Goal: Information Seeking & Learning: Learn about a topic

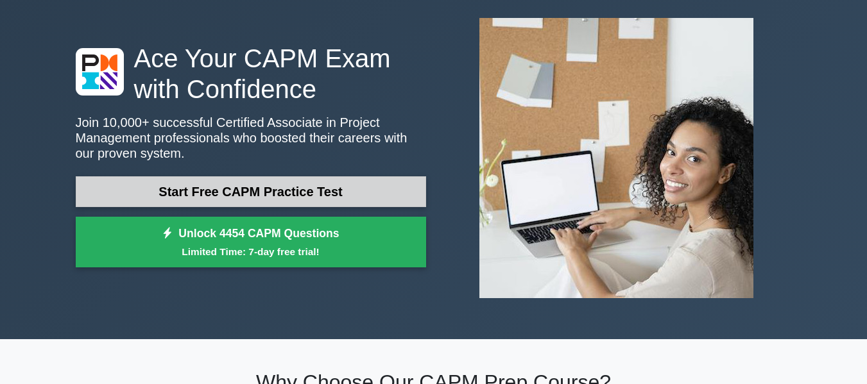
click at [330, 194] on link "Start Free CAPM Practice Test" at bounding box center [251, 191] width 350 height 31
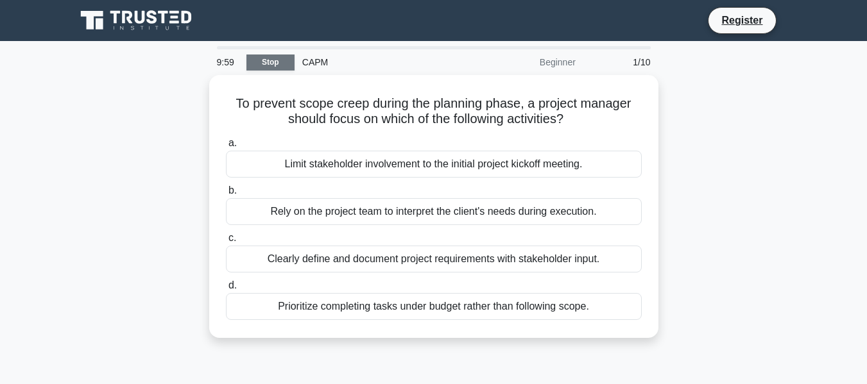
click at [273, 65] on link "Stop" at bounding box center [270, 63] width 48 height 16
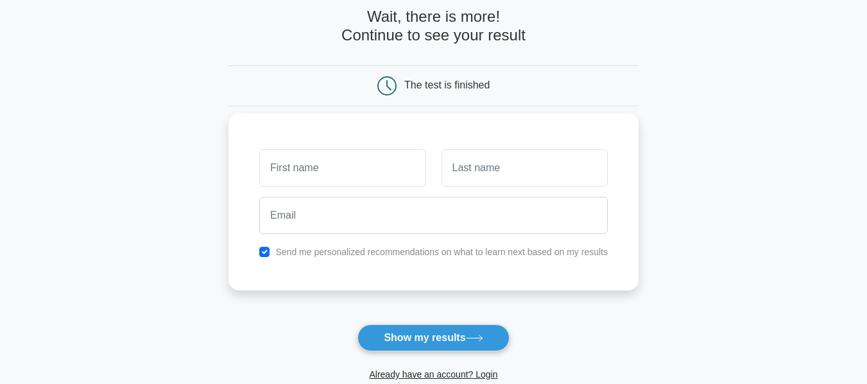
scroll to position [128, 0]
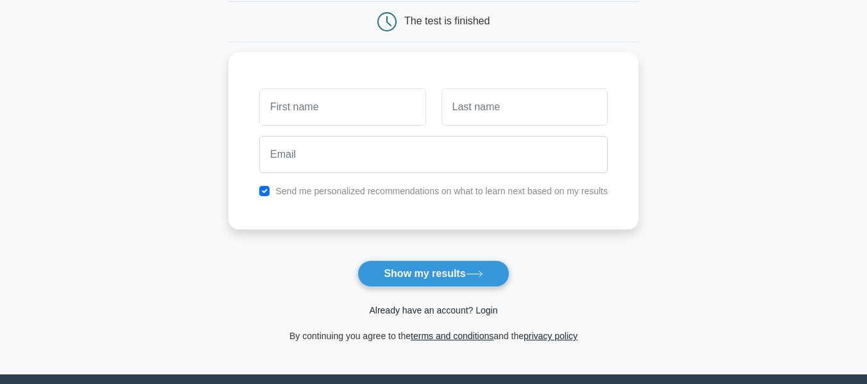
click at [448, 312] on link "Already have an account? Login" at bounding box center [433, 310] width 128 height 10
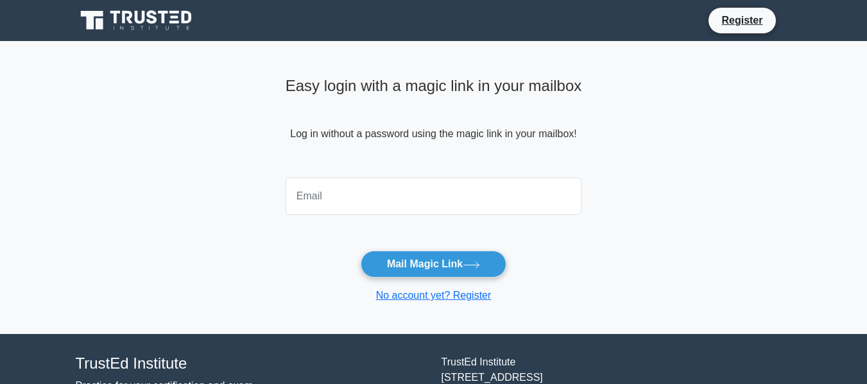
click at [385, 200] on input "email" at bounding box center [434, 196] width 296 height 37
type input "nequettaobsc@gmail.com"
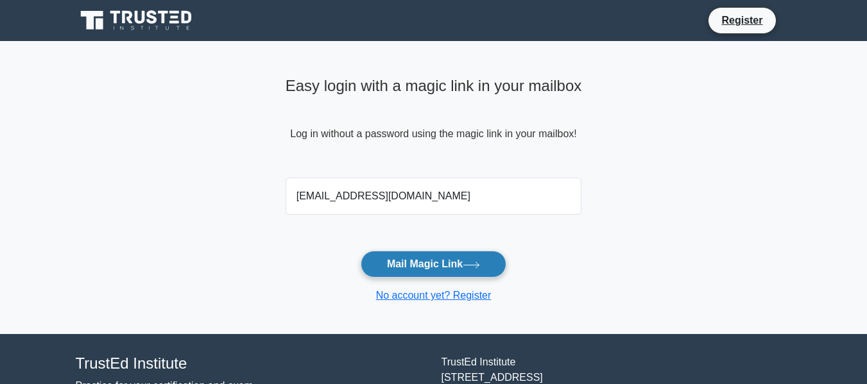
click at [448, 268] on button "Mail Magic Link" at bounding box center [434, 264] width 146 height 27
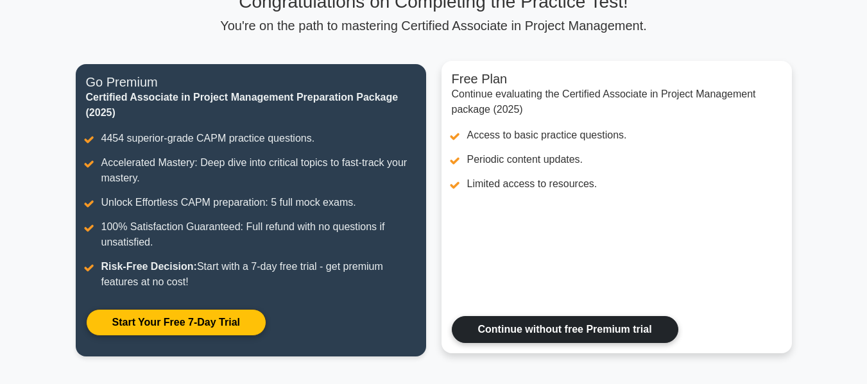
scroll to position [128, 0]
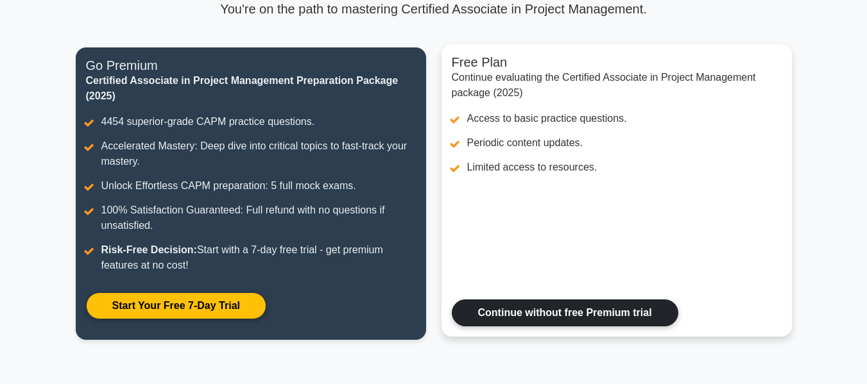
click at [531, 300] on link "Continue without free Premium trial" at bounding box center [565, 313] width 226 height 27
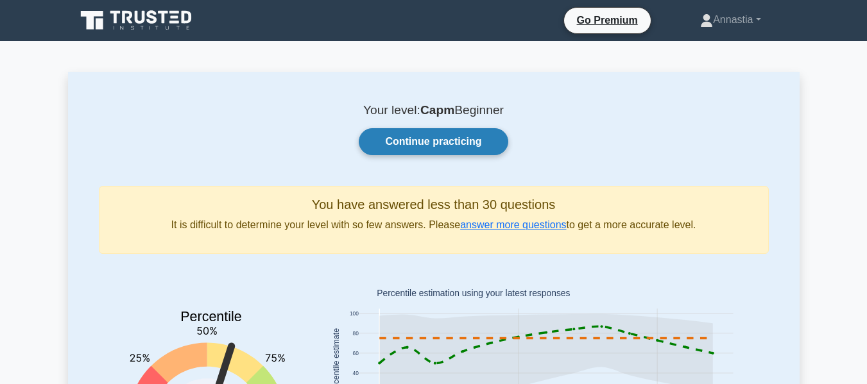
click at [441, 144] on link "Continue practicing" at bounding box center [433, 141] width 149 height 27
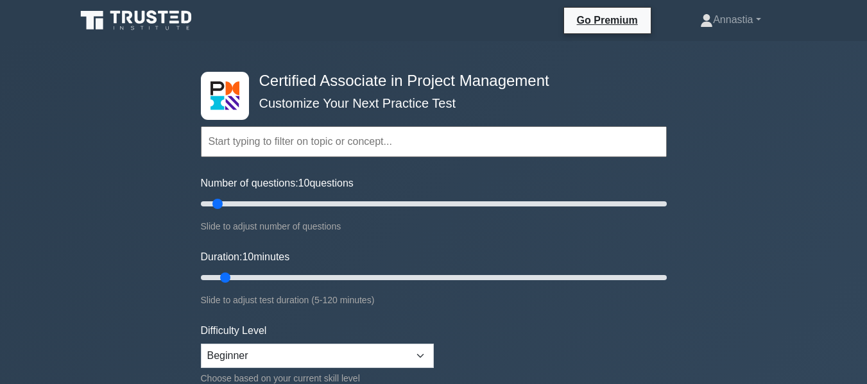
click at [258, 143] on input "text" at bounding box center [434, 141] width 466 height 31
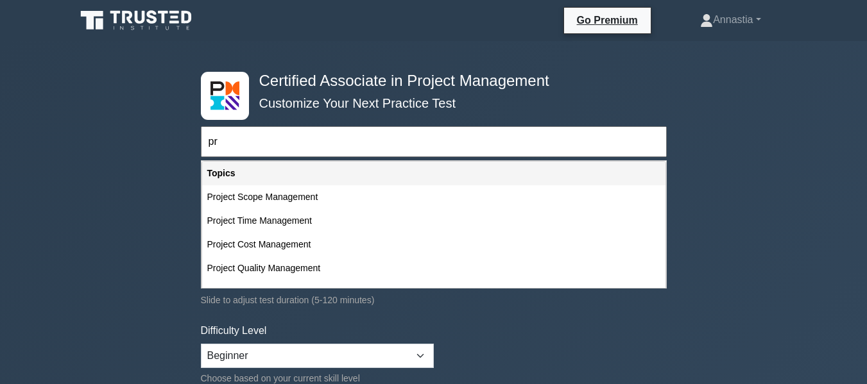
type input "p"
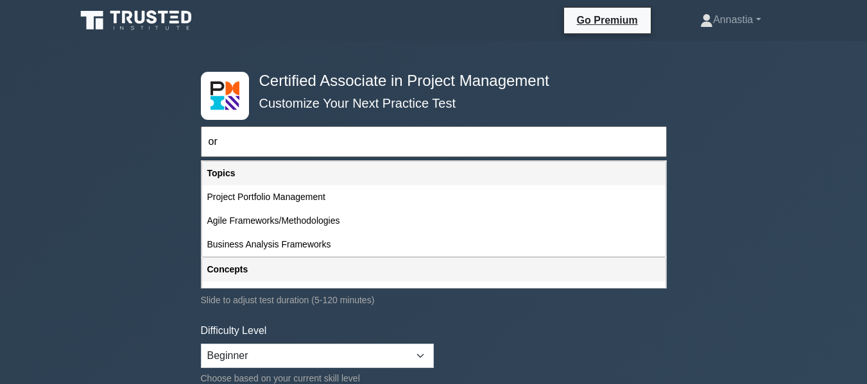
type input "o"
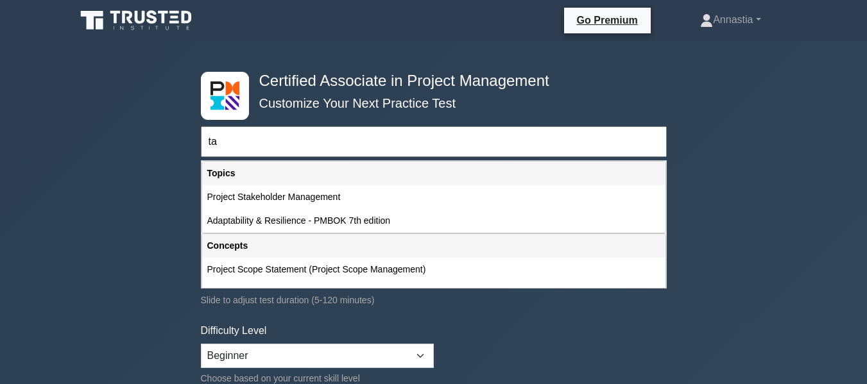
type input "t"
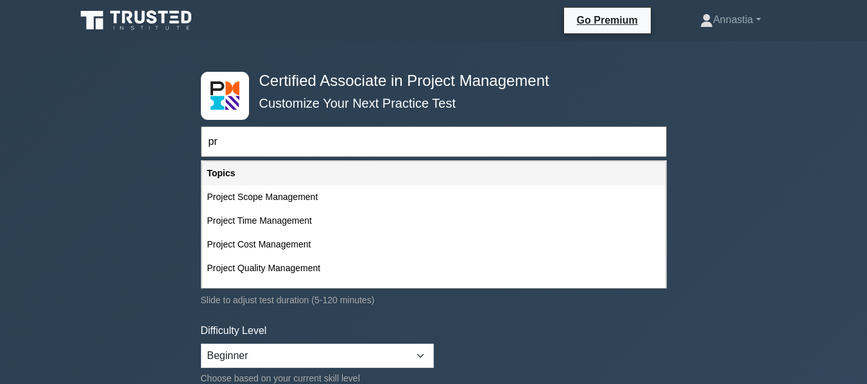
type input "p"
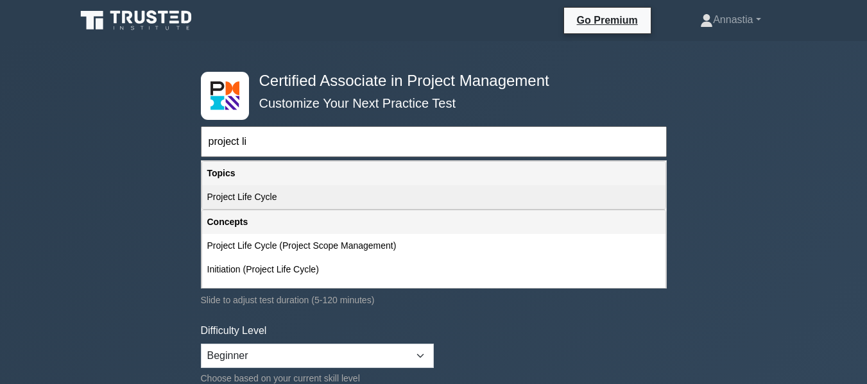
click at [277, 200] on div "Project Life Cycle" at bounding box center [433, 197] width 463 height 24
type input "Project Life Cycle"
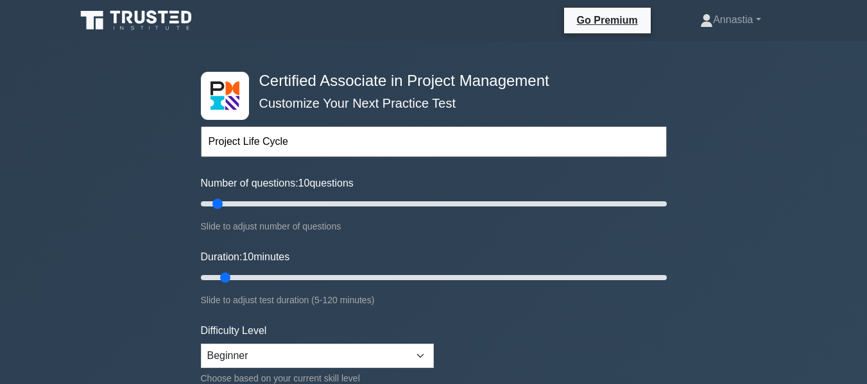
click at [301, 142] on input "Project Life Cycle" at bounding box center [434, 141] width 466 height 31
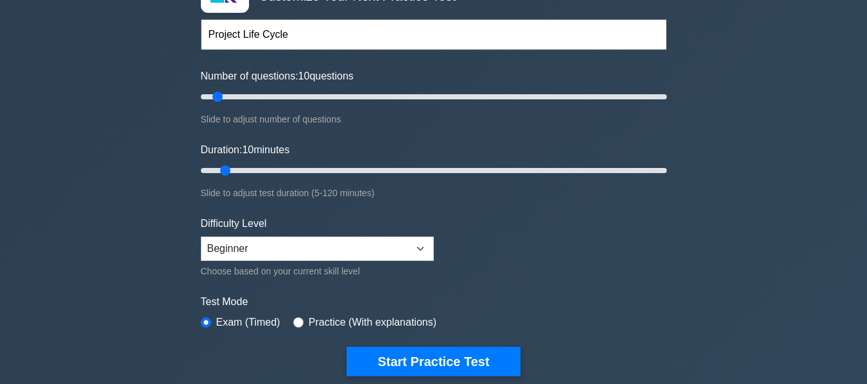
scroll to position [128, 0]
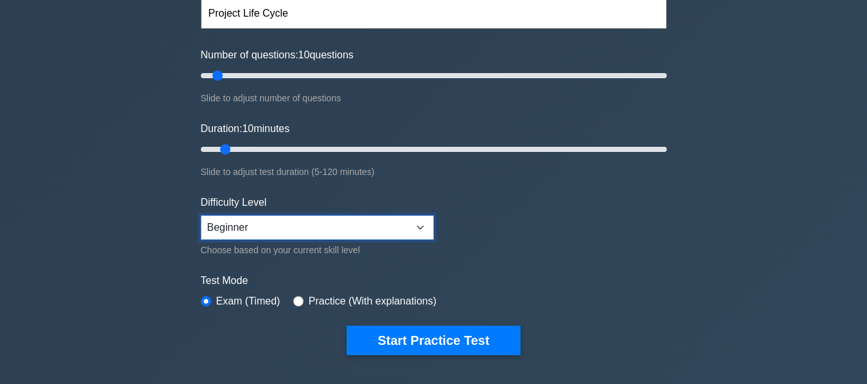
click at [327, 221] on select "Beginner Intermediate Expert" at bounding box center [317, 228] width 233 height 24
select select "intermediate"
click at [201, 216] on select "Beginner Intermediate Expert" at bounding box center [317, 228] width 233 height 24
drag, startPoint x: 216, startPoint y: 78, endPoint x: 244, endPoint y: 76, distance: 28.9
type input "20"
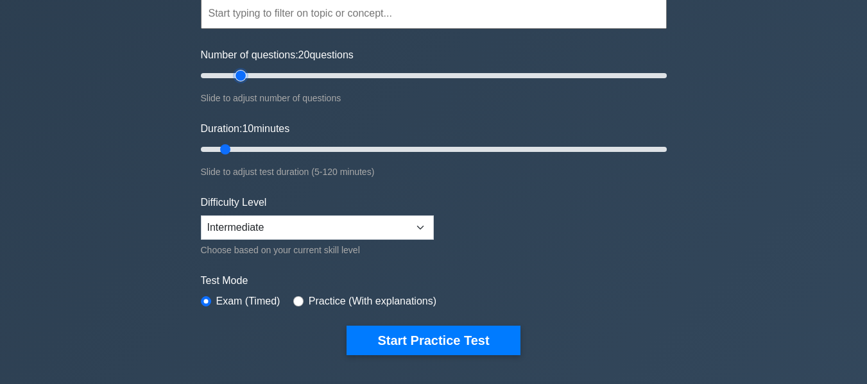
click at [244, 76] on input "Number of questions: 20 questions" at bounding box center [434, 75] width 466 height 15
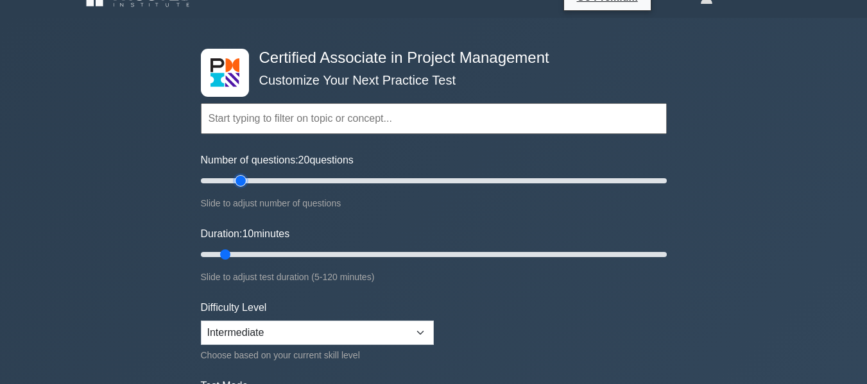
scroll to position [0, 0]
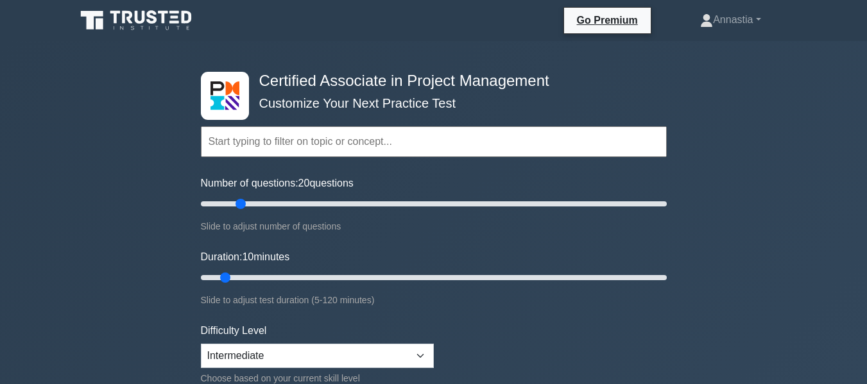
click at [328, 135] on input "text" at bounding box center [434, 141] width 466 height 31
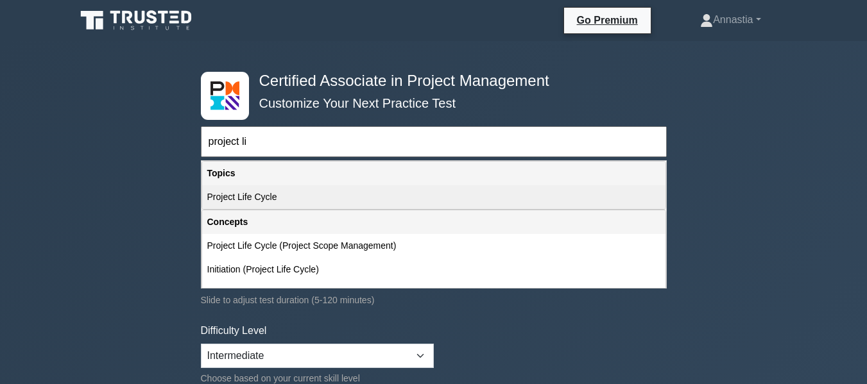
click at [357, 190] on div "Project Life Cycle" at bounding box center [433, 197] width 463 height 24
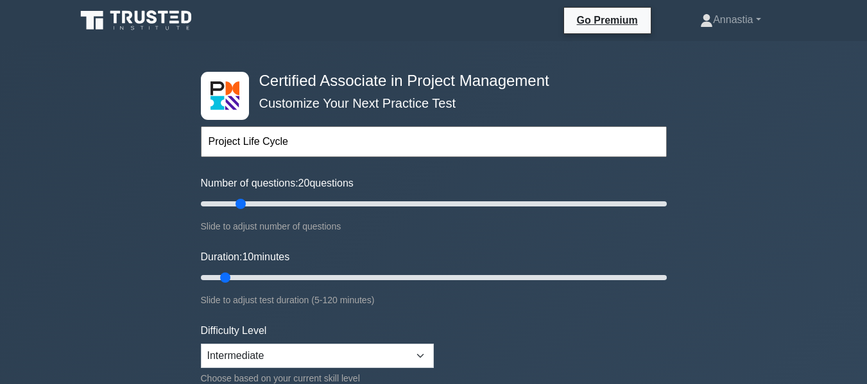
click at [360, 148] on input "Project Life Cycle" at bounding box center [434, 141] width 466 height 31
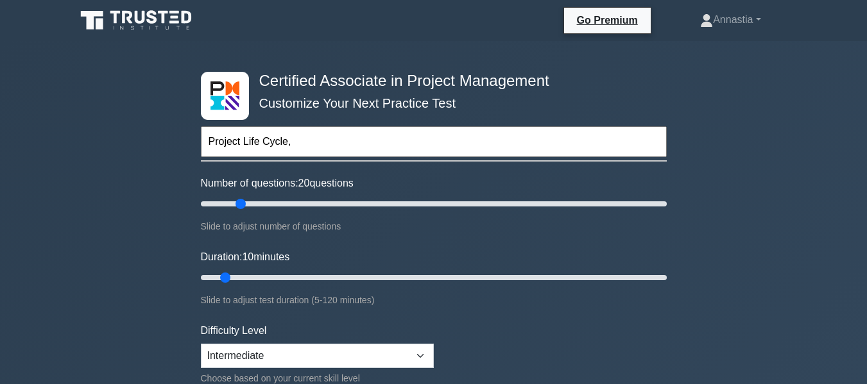
type input "Project Life Cycle"
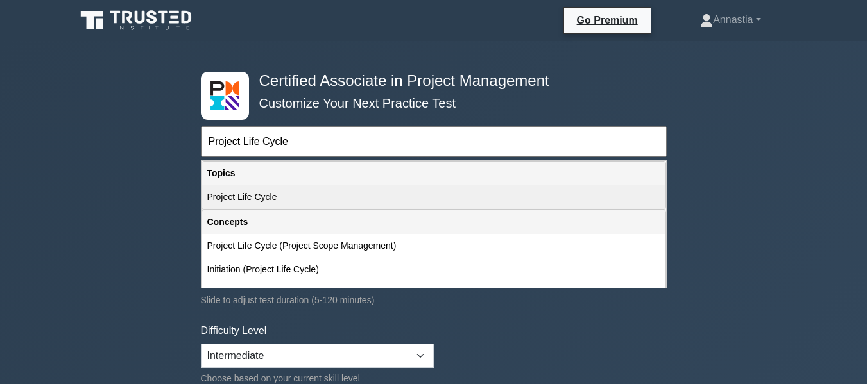
click at [320, 200] on div "Project Life Cycle" at bounding box center [433, 197] width 463 height 24
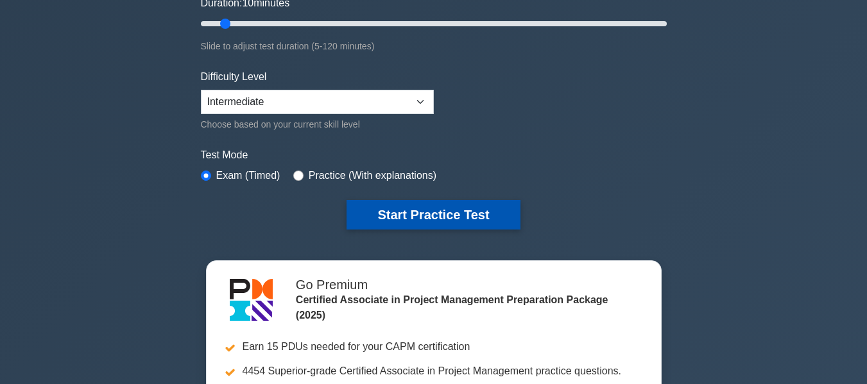
scroll to position [257, 0]
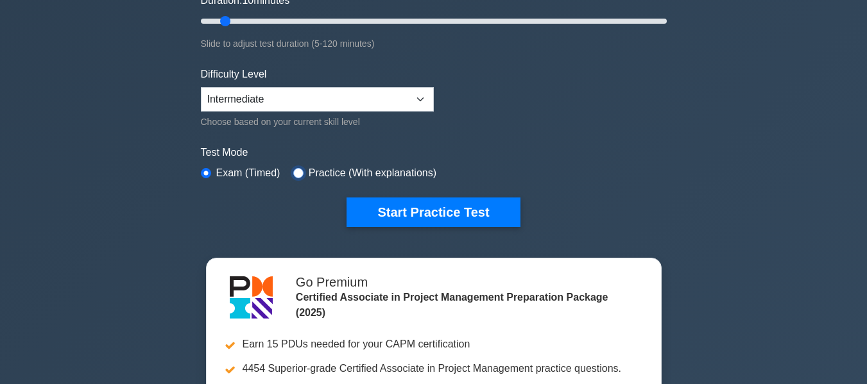
click at [295, 171] on input "radio" at bounding box center [298, 173] width 10 height 10
radio input "true"
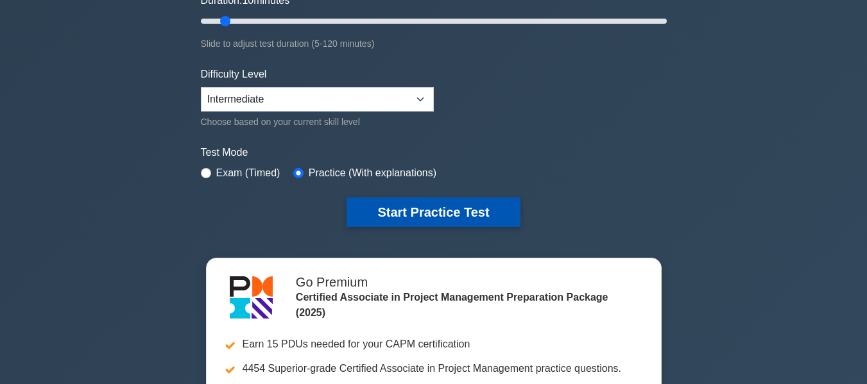
click at [394, 203] on button "Start Practice Test" at bounding box center [432, 213] width 173 height 30
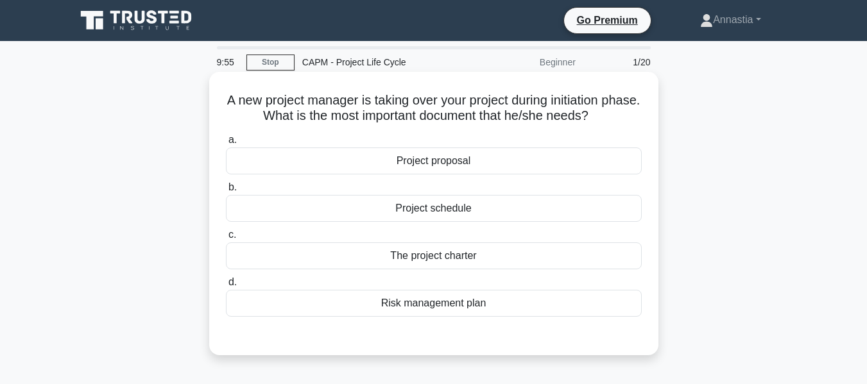
click at [406, 256] on div "The project charter" at bounding box center [434, 256] width 416 height 27
click at [226, 239] on input "c. The project charter" at bounding box center [226, 235] width 0 height 8
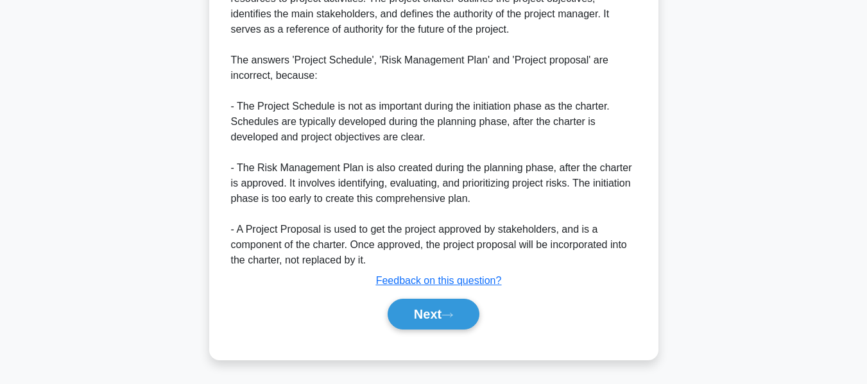
scroll to position [423, 0]
click at [436, 319] on button "Next" at bounding box center [434, 314] width 92 height 31
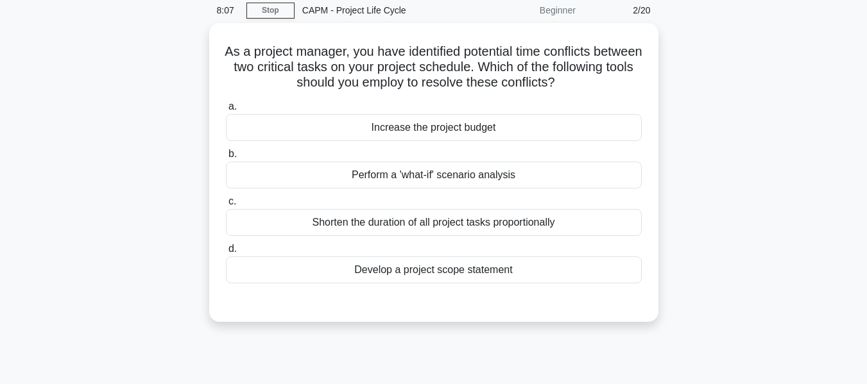
scroll to position [0, 0]
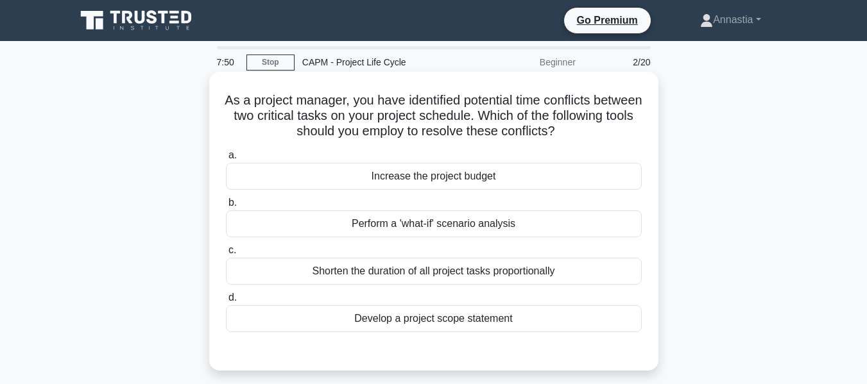
click at [371, 223] on div "Perform a 'what-if' scenario analysis" at bounding box center [434, 223] width 416 height 27
click at [226, 207] on input "b. Perform a 'what-if' scenario analysis" at bounding box center [226, 203] width 0 height 8
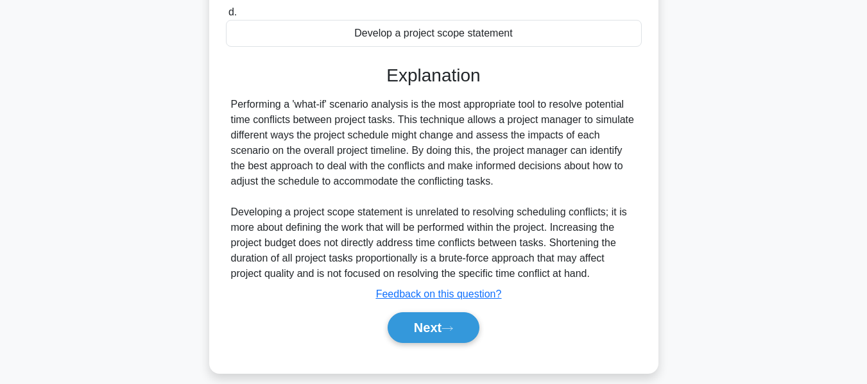
scroll to position [309, 0]
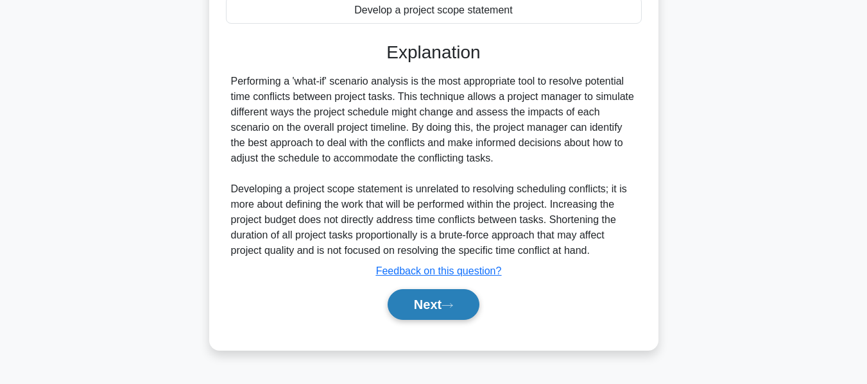
click at [412, 305] on button "Next" at bounding box center [434, 304] width 92 height 31
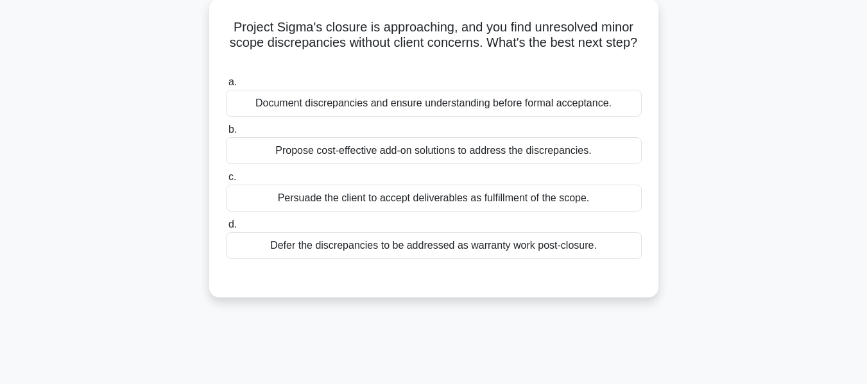
scroll to position [52, 0]
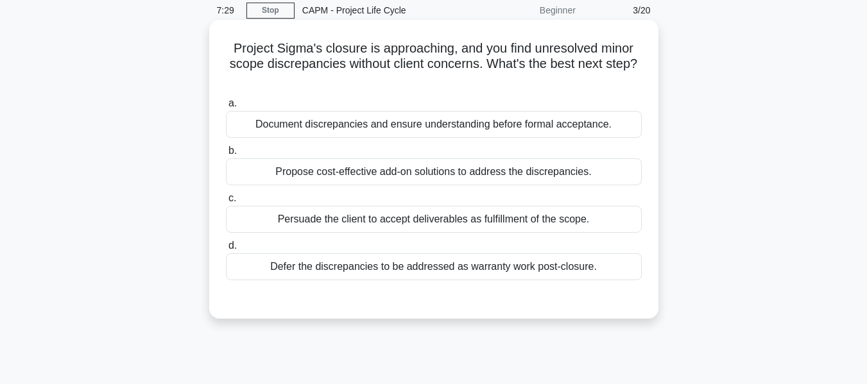
click at [422, 126] on div "Document discrepancies and ensure understanding before formal acceptance." at bounding box center [434, 124] width 416 height 27
click at [226, 108] on input "a. Document discrepancies and ensure understanding before formal acceptance." at bounding box center [226, 103] width 0 height 8
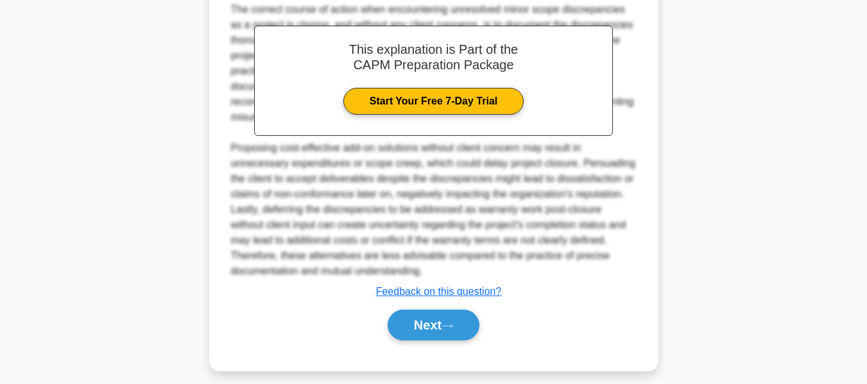
scroll to position [392, 0]
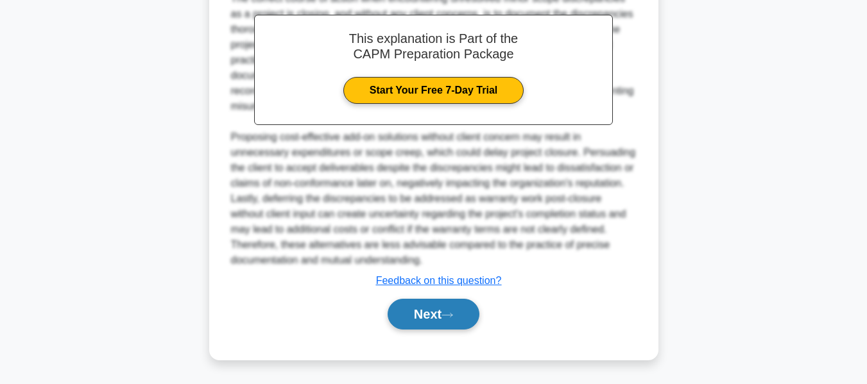
click at [456, 322] on button "Next" at bounding box center [434, 314] width 92 height 31
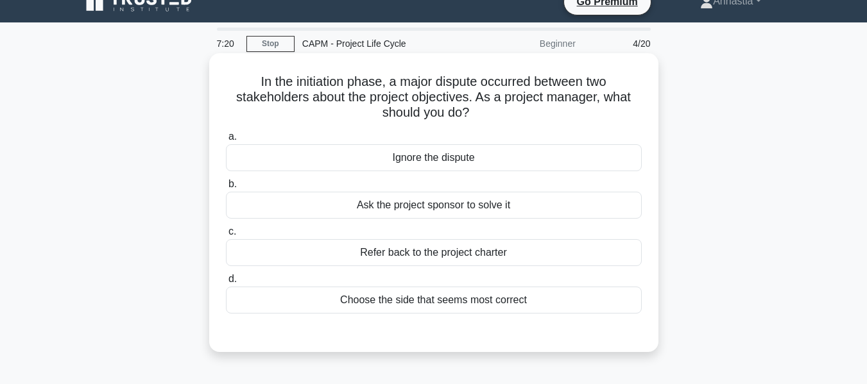
scroll to position [0, 0]
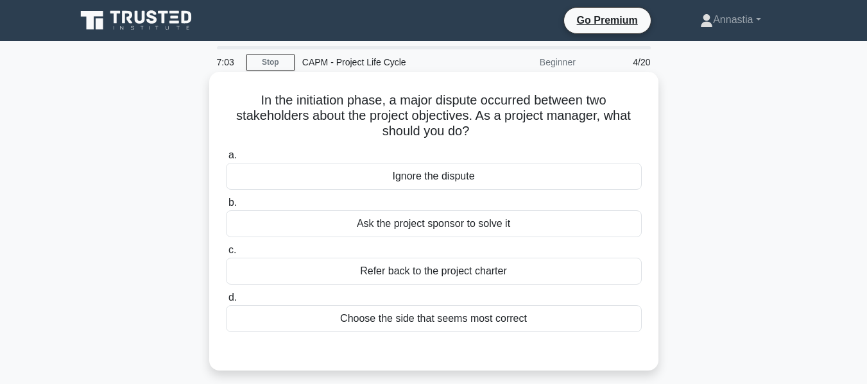
click at [394, 278] on div "Refer back to the project charter" at bounding box center [434, 271] width 416 height 27
click at [226, 255] on input "c. Refer back to the project charter" at bounding box center [226, 250] width 0 height 8
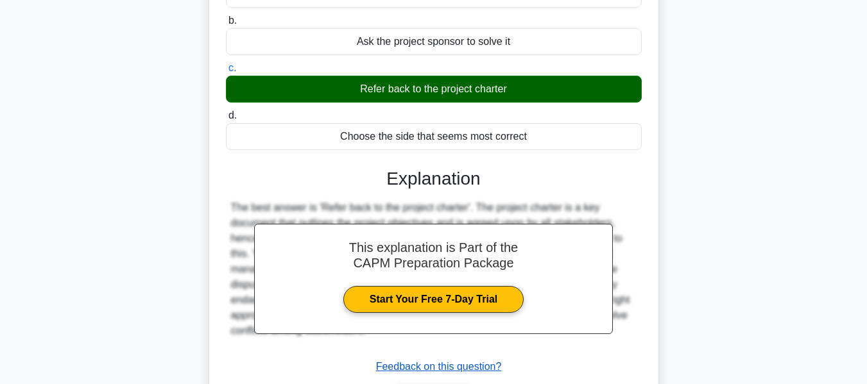
scroll to position [244, 0]
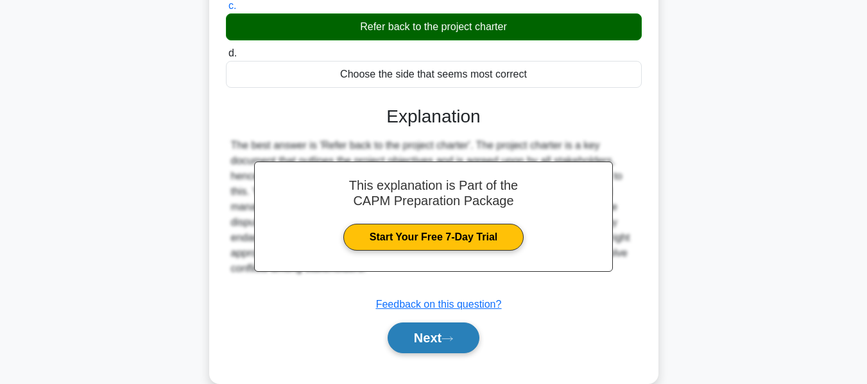
click at [463, 348] on button "Next" at bounding box center [434, 338] width 92 height 31
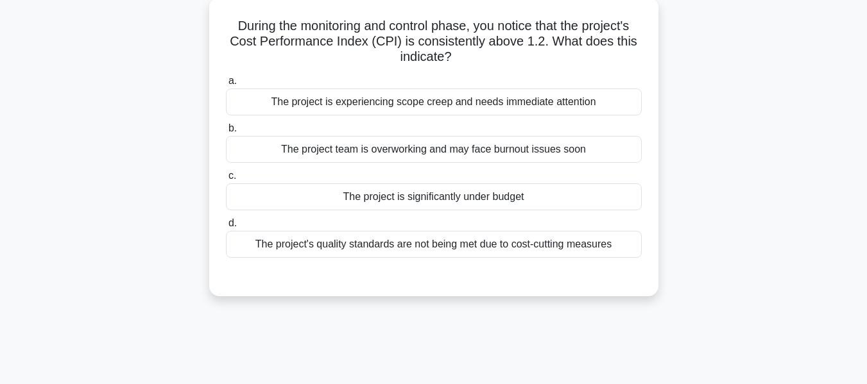
scroll to position [52, 0]
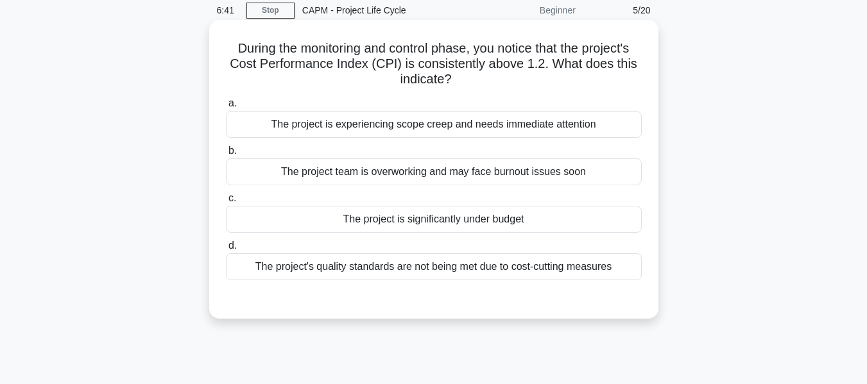
click at [481, 223] on div "The project is significantly under budget" at bounding box center [434, 219] width 416 height 27
click at [226, 203] on input "c. The project is significantly under budget" at bounding box center [226, 198] width 0 height 8
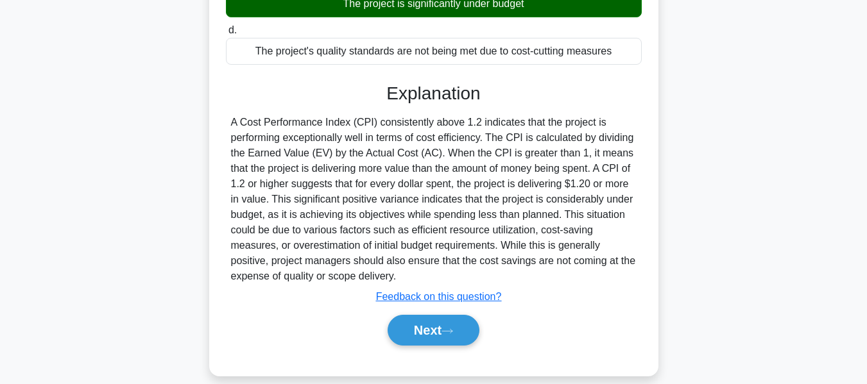
scroll to position [244, 0]
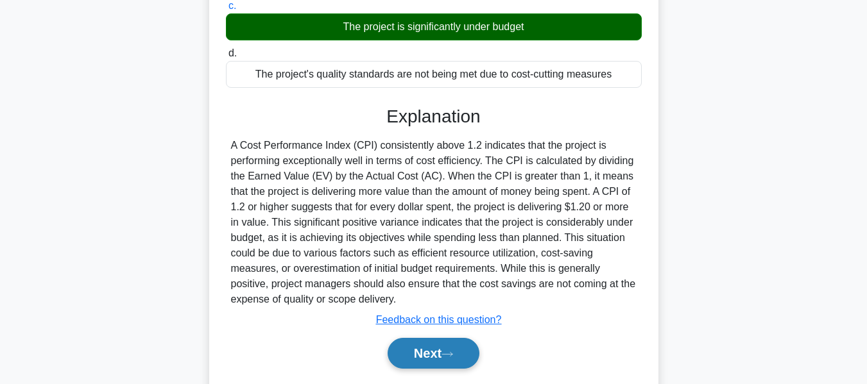
click at [441, 354] on button "Next" at bounding box center [434, 353] width 92 height 31
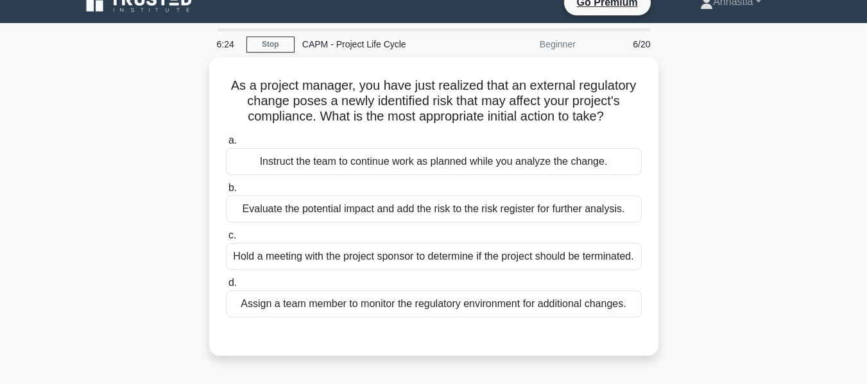
scroll to position [0, 0]
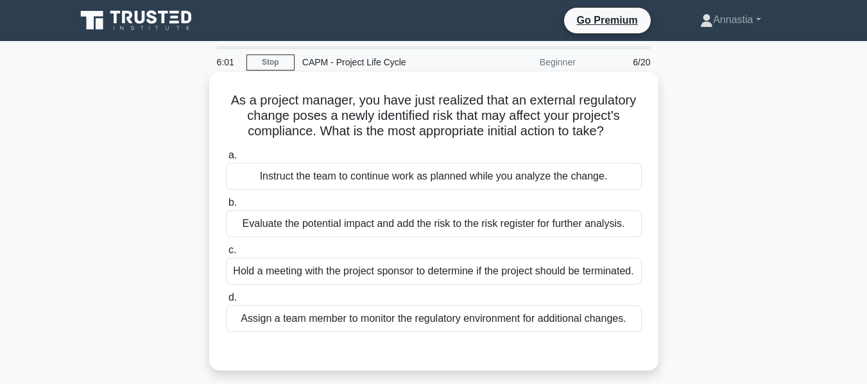
click at [616, 332] on div "Assign a team member to monitor the regulatory environment for additional chang…" at bounding box center [434, 318] width 416 height 27
click at [226, 302] on input "d. Assign a team member to monitor the regulatory environment for additional ch…" at bounding box center [226, 298] width 0 height 8
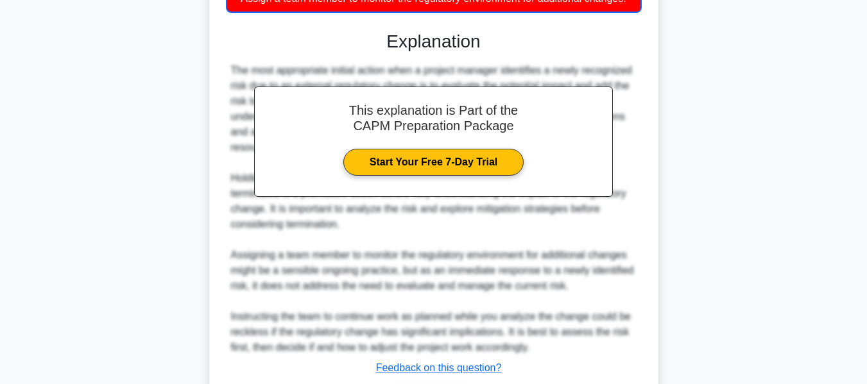
scroll to position [424, 0]
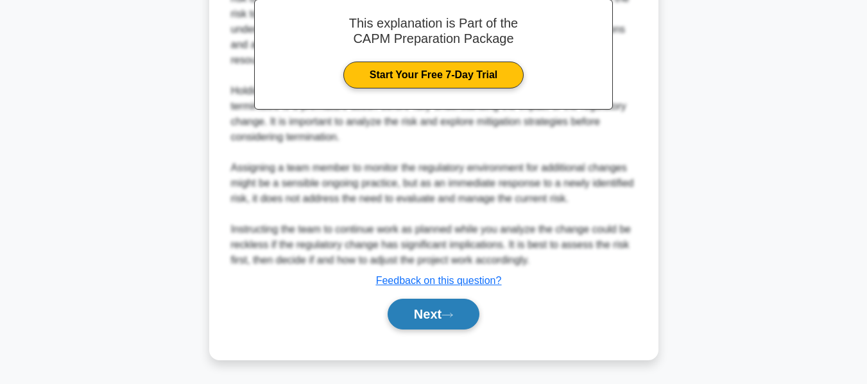
click at [459, 325] on button "Next" at bounding box center [434, 314] width 92 height 31
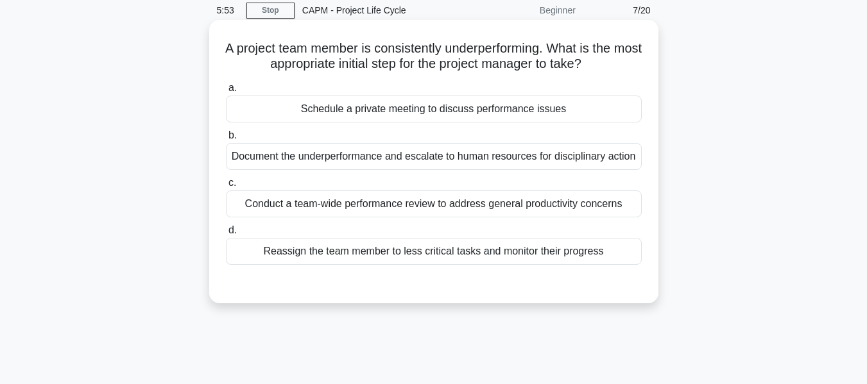
scroll to position [0, 0]
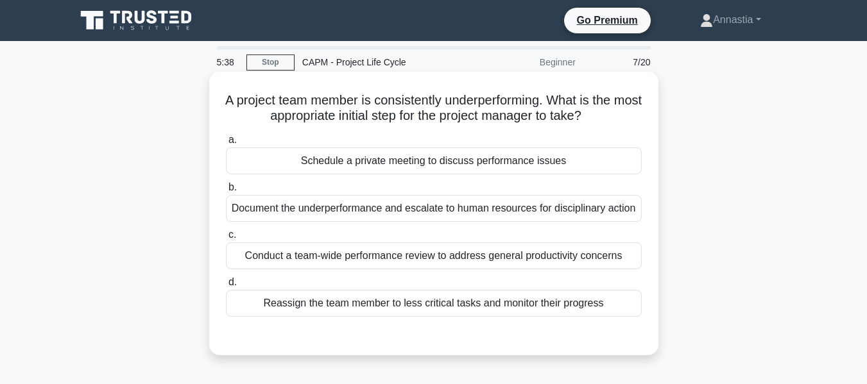
click at [313, 259] on div "Conduct a team-wide performance review to address general productivity concerns" at bounding box center [434, 256] width 416 height 27
click at [226, 239] on input "c. Conduct a team-wide performance review to address general productivity conce…" at bounding box center [226, 235] width 0 height 8
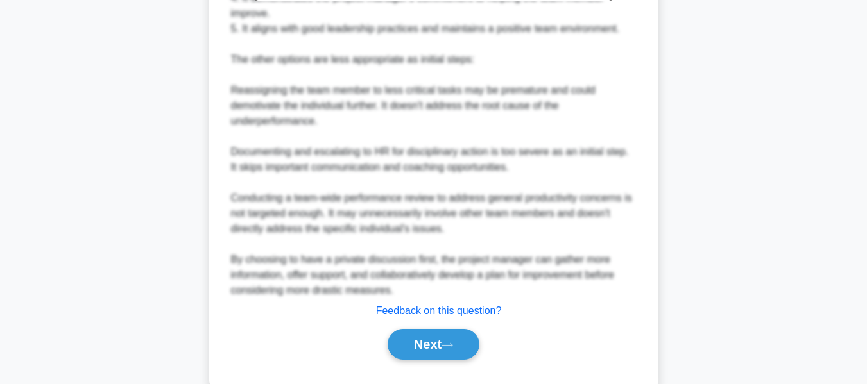
scroll to position [513, 0]
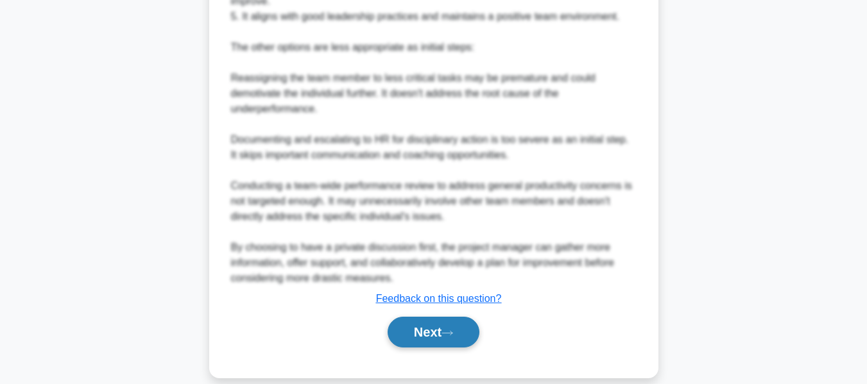
click at [443, 330] on button "Next" at bounding box center [434, 332] width 92 height 31
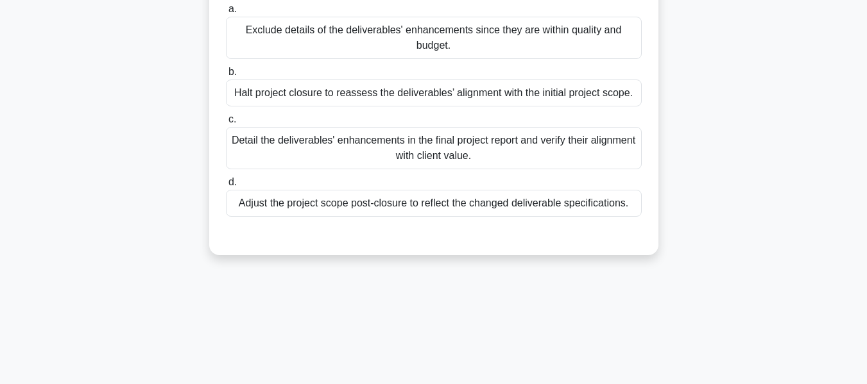
scroll to position [52, 0]
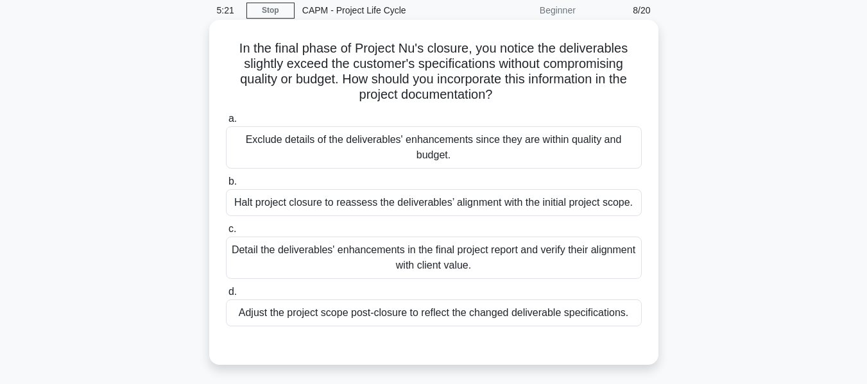
click at [302, 269] on div "Detail the deliverables' enhancements in the final project report and verify th…" at bounding box center [434, 258] width 416 height 42
click at [226, 234] on input "c. Detail the deliverables' enhancements in the final project report and verify…" at bounding box center [226, 229] width 0 height 8
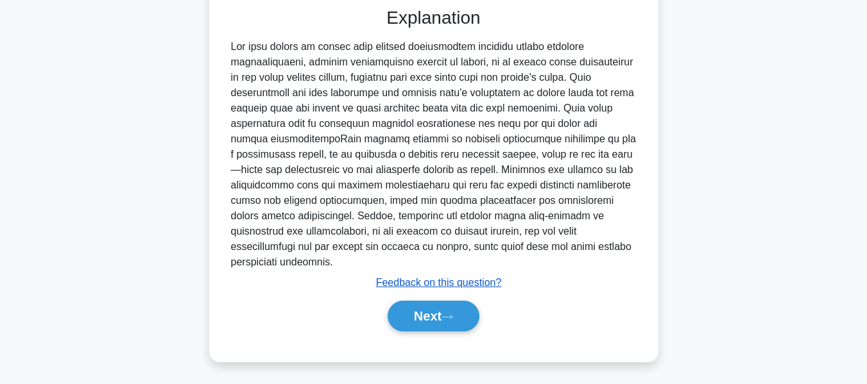
scroll to position [392, 0]
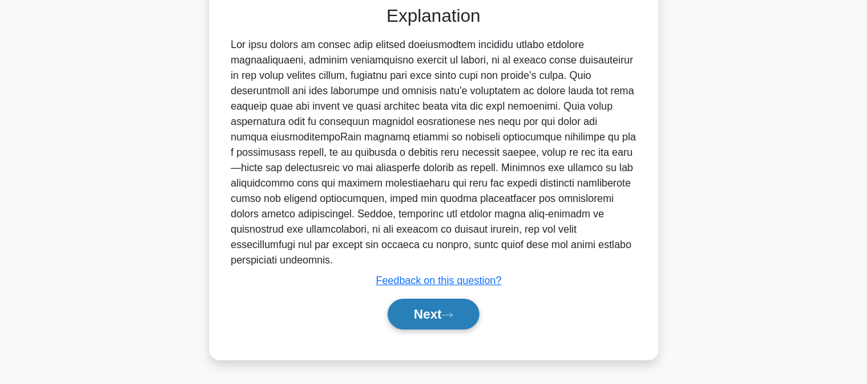
click at [461, 323] on button "Next" at bounding box center [434, 314] width 92 height 31
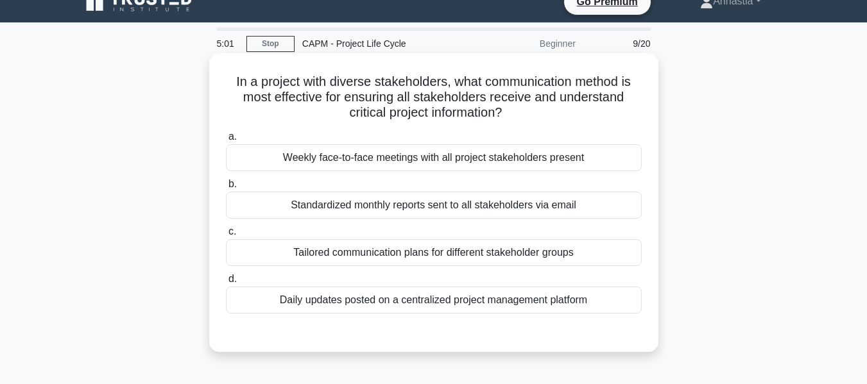
scroll to position [0, 0]
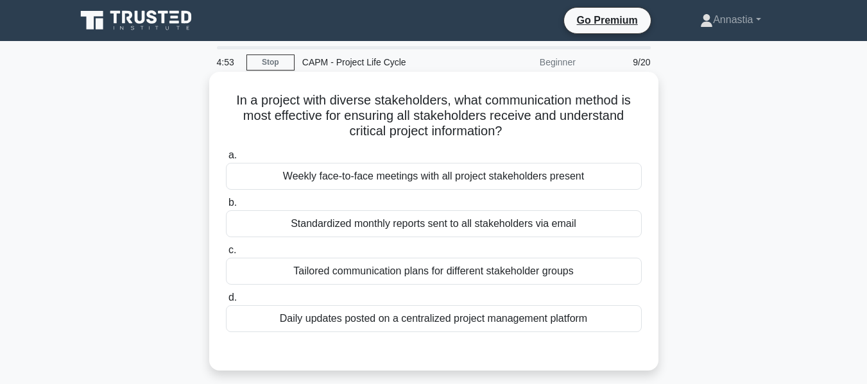
click at [291, 230] on div "Standardized monthly reports sent to all stakeholders via email" at bounding box center [434, 223] width 416 height 27
click at [226, 207] on input "b. Standardized monthly reports sent to all stakeholders via email" at bounding box center [226, 203] width 0 height 8
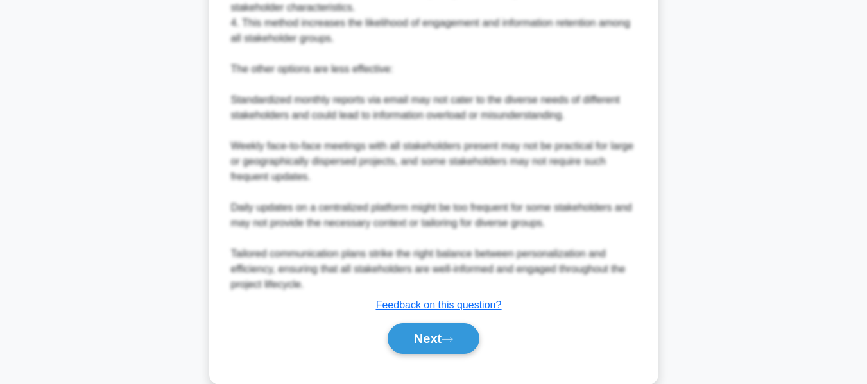
scroll to position [547, 0]
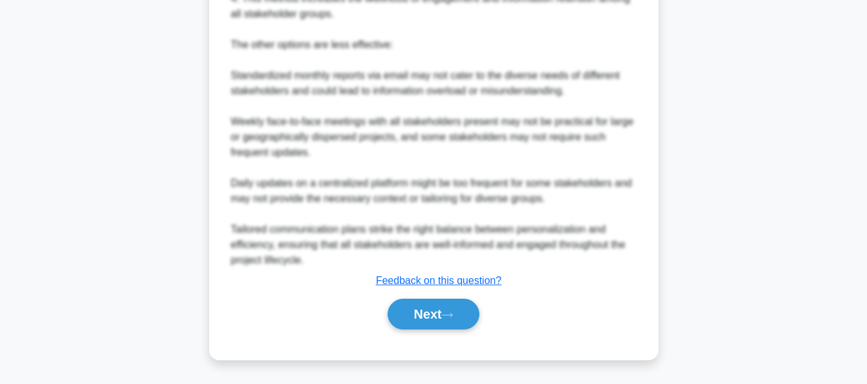
click at [438, 332] on div "Next" at bounding box center [434, 314] width 416 height 41
click at [440, 319] on button "Next" at bounding box center [434, 314] width 92 height 31
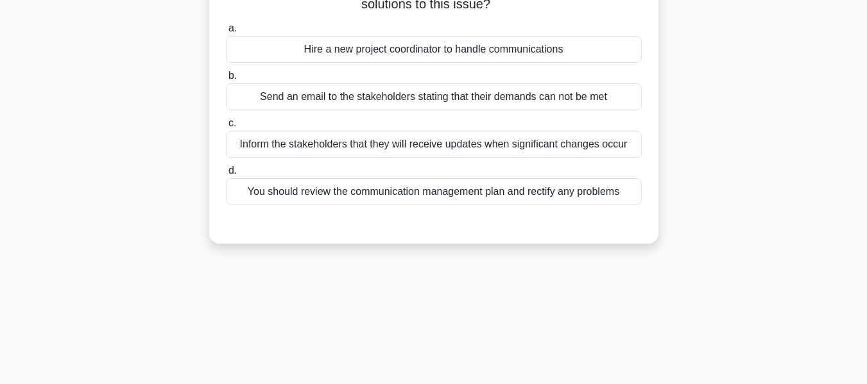
scroll to position [0, 0]
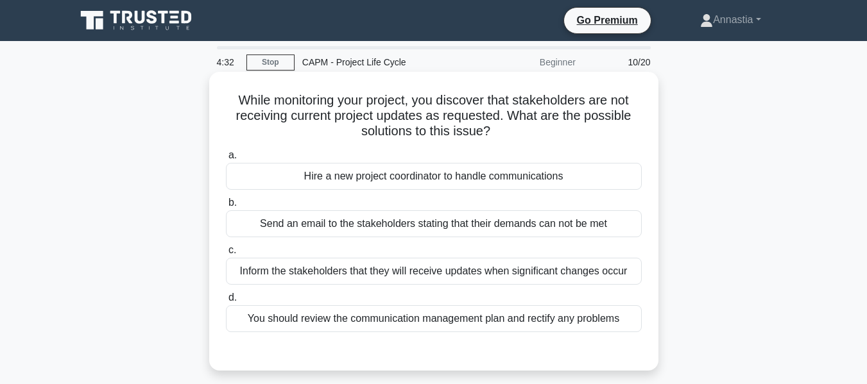
click at [473, 322] on div "You should review the communication management plan and rectify any problems" at bounding box center [434, 318] width 416 height 27
click at [226, 302] on input "d. You should review the communication management plan and rectify any problems" at bounding box center [226, 298] width 0 height 8
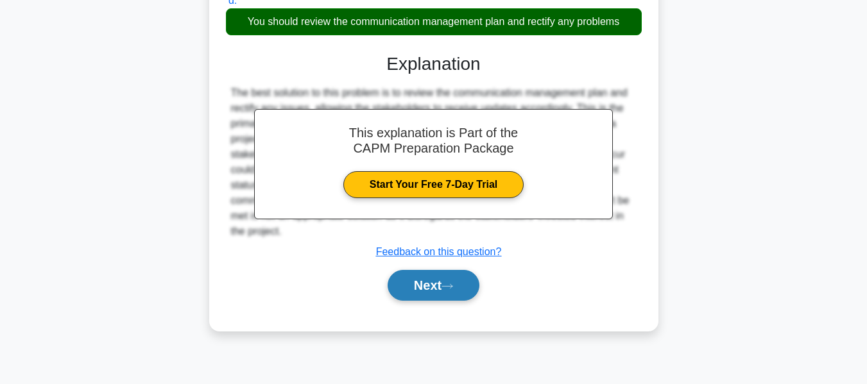
scroll to position [309, 0]
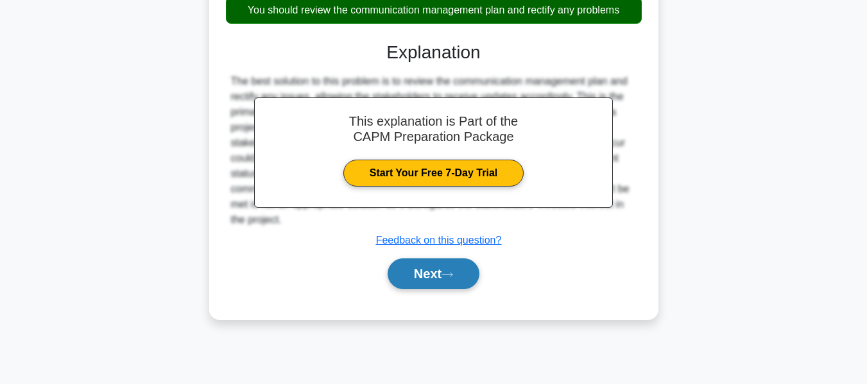
click at [450, 289] on button "Next" at bounding box center [434, 274] width 92 height 31
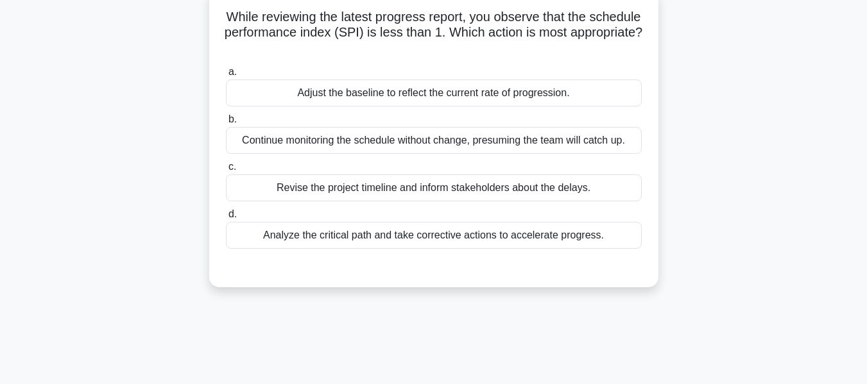
scroll to position [52, 0]
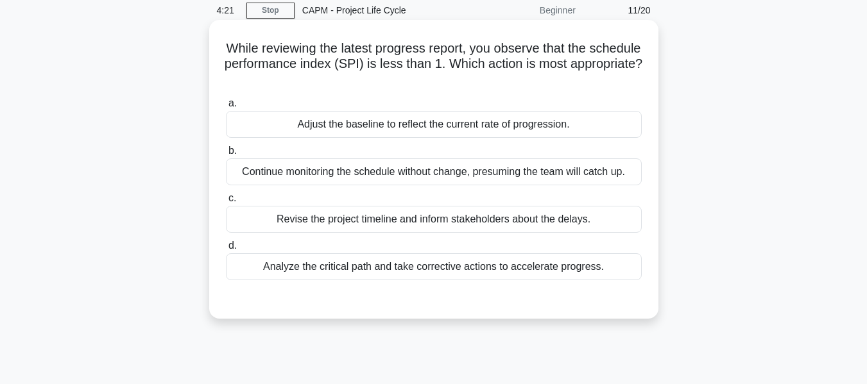
click at [348, 121] on div "Adjust the baseline to reflect the current rate of progression." at bounding box center [434, 124] width 416 height 27
click at [226, 108] on input "a. Adjust the baseline to reflect the current rate of progression." at bounding box center [226, 103] width 0 height 8
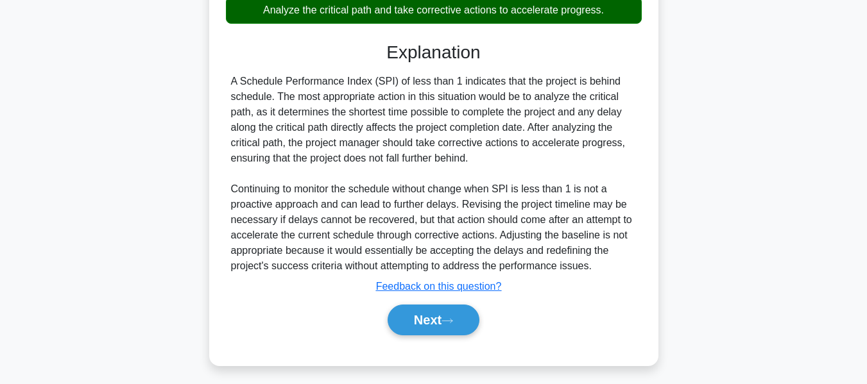
scroll to position [316, 0]
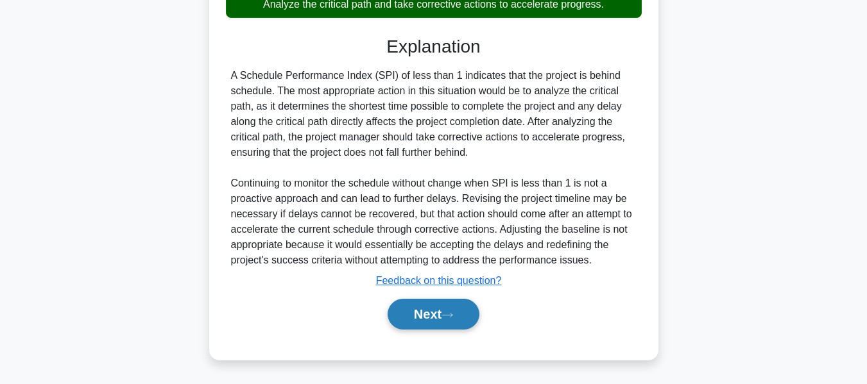
click at [430, 312] on button "Next" at bounding box center [434, 314] width 92 height 31
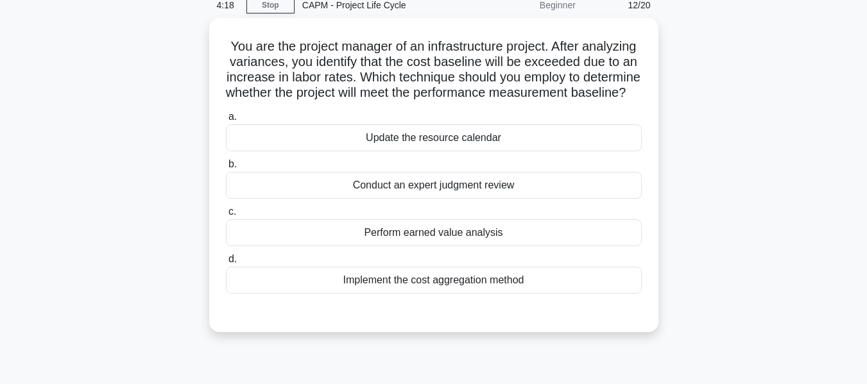
scroll to position [52, 0]
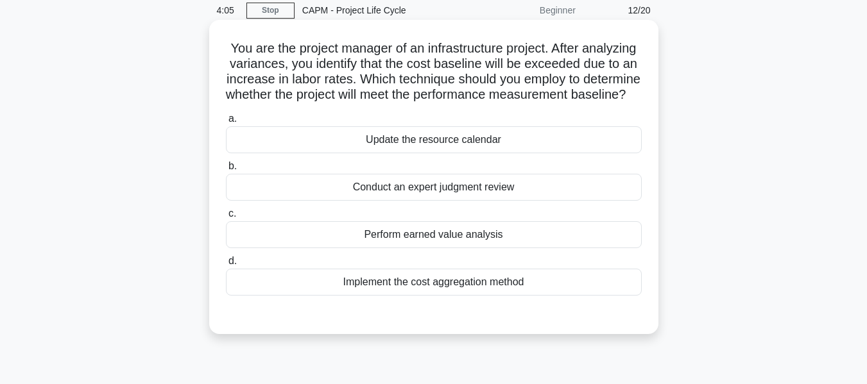
click at [391, 248] on div "Perform earned value analysis" at bounding box center [434, 234] width 416 height 27
click at [226, 218] on input "c. Perform earned value analysis" at bounding box center [226, 214] width 0 height 8
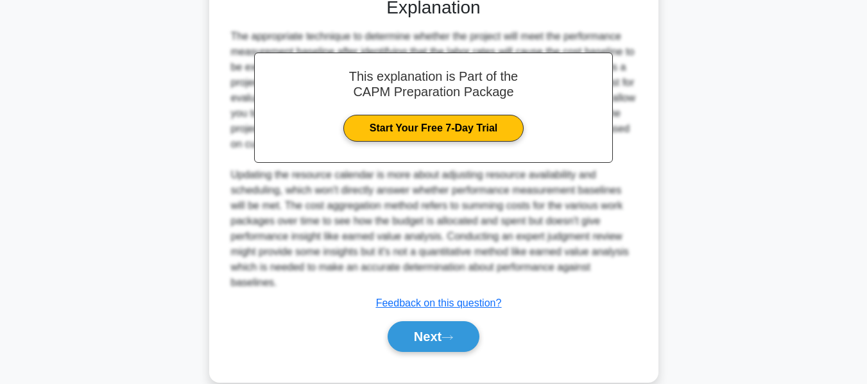
scroll to position [373, 0]
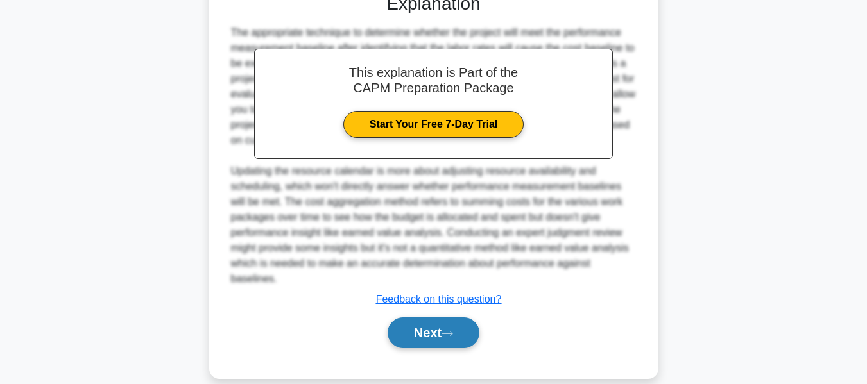
click at [465, 348] on button "Next" at bounding box center [434, 333] width 92 height 31
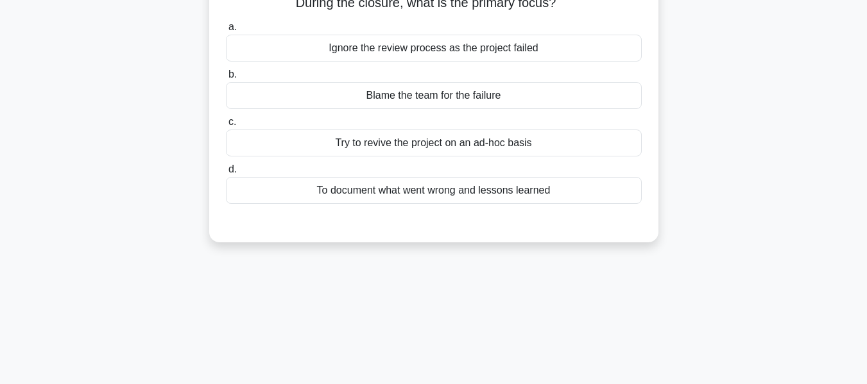
scroll to position [52, 0]
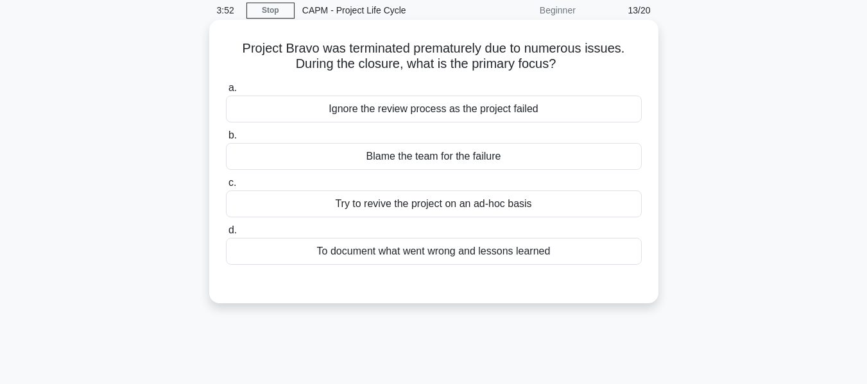
click at [345, 255] on div "To document what went wrong and lessons learned" at bounding box center [434, 251] width 416 height 27
click at [226, 235] on input "d. To document what went wrong and lessons learned" at bounding box center [226, 230] width 0 height 8
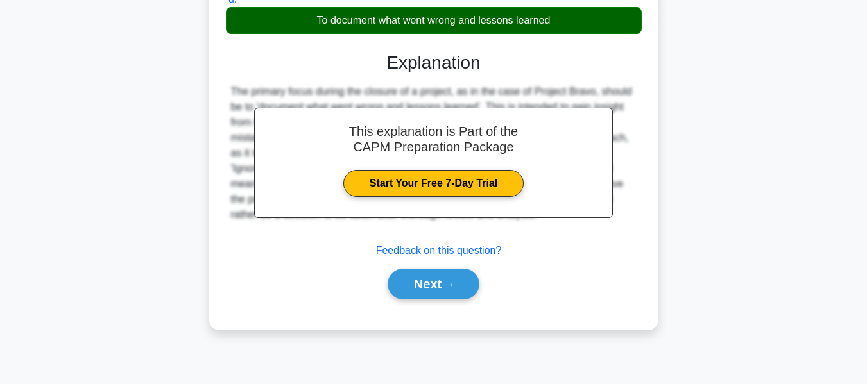
scroll to position [309, 0]
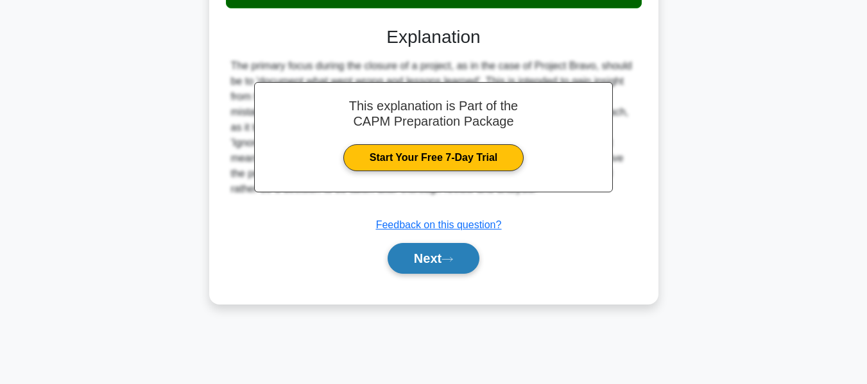
click at [440, 274] on button "Next" at bounding box center [434, 258] width 92 height 31
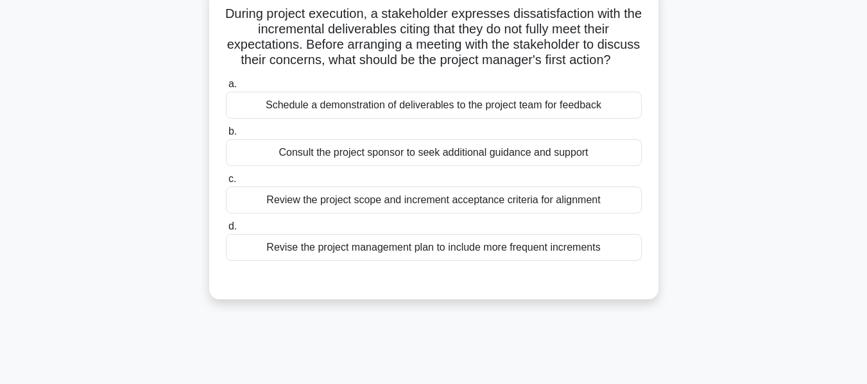
scroll to position [52, 0]
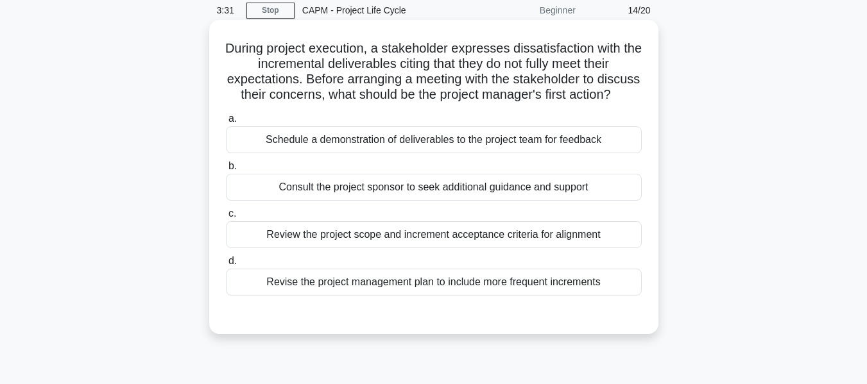
click at [294, 248] on div "Review the project scope and increment acceptance criteria for alignment" at bounding box center [434, 234] width 416 height 27
click at [226, 218] on input "c. Review the project scope and increment acceptance criteria for alignment" at bounding box center [226, 214] width 0 height 8
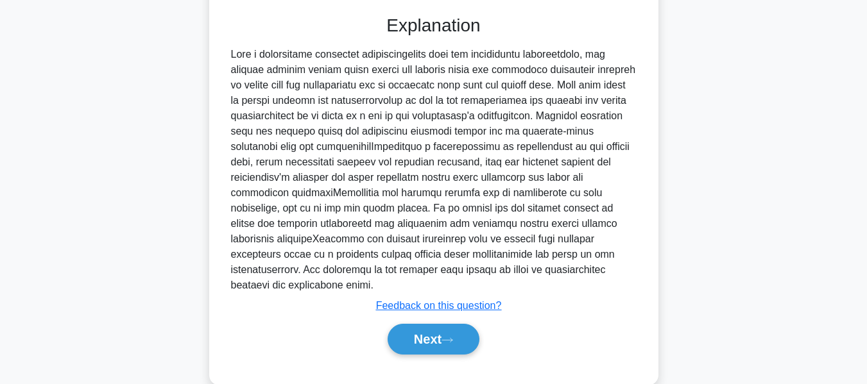
scroll to position [328, 0]
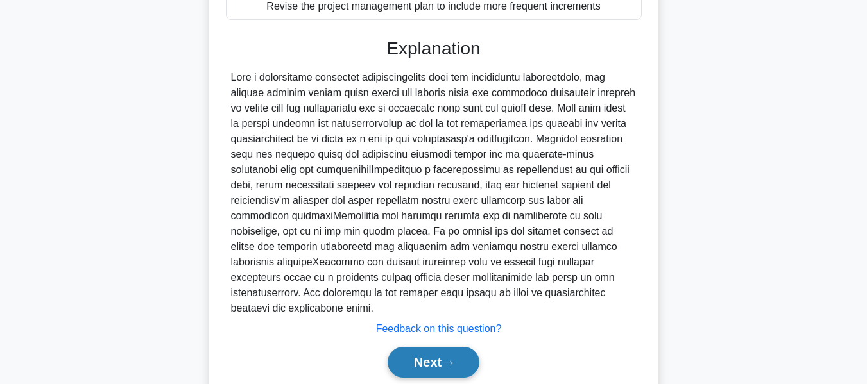
click at [414, 370] on button "Next" at bounding box center [434, 362] width 92 height 31
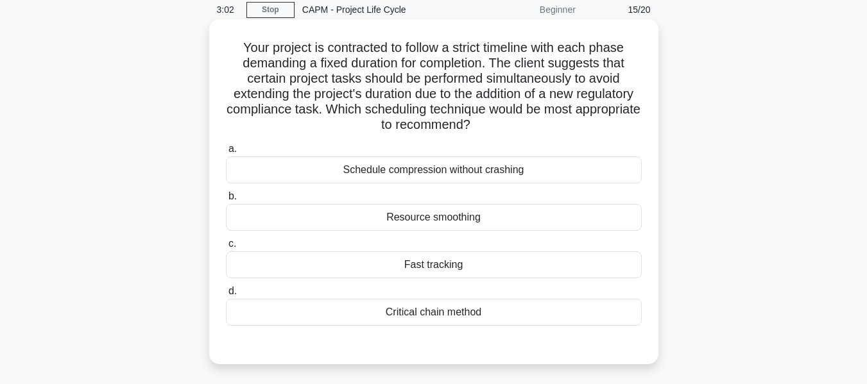
scroll to position [52, 0]
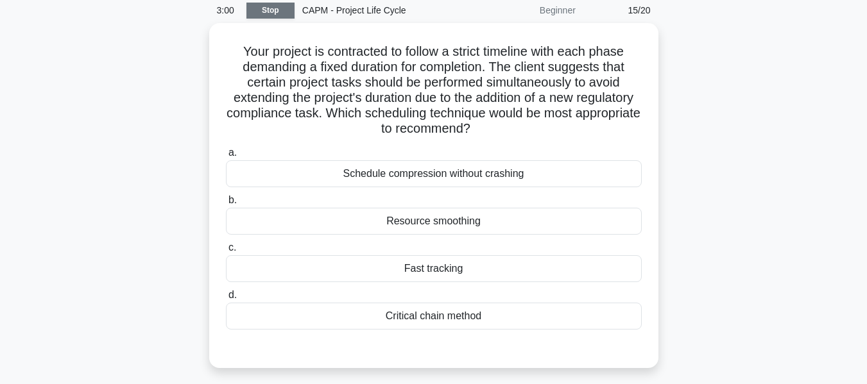
click at [273, 3] on link "Stop" at bounding box center [270, 11] width 48 height 16
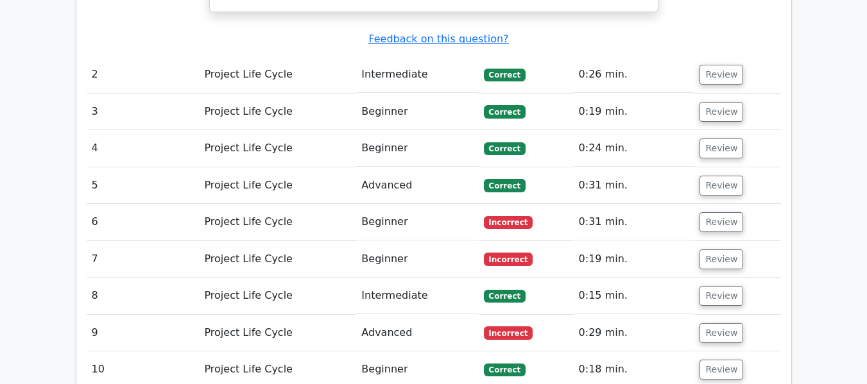
scroll to position [1732, 0]
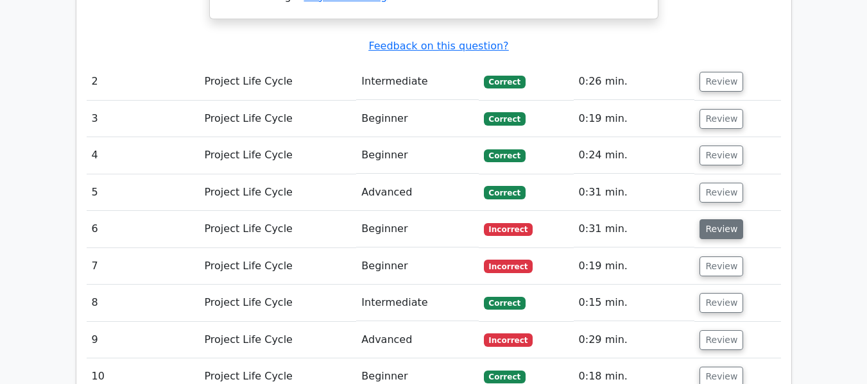
click at [702, 219] on button "Review" at bounding box center [721, 229] width 44 height 20
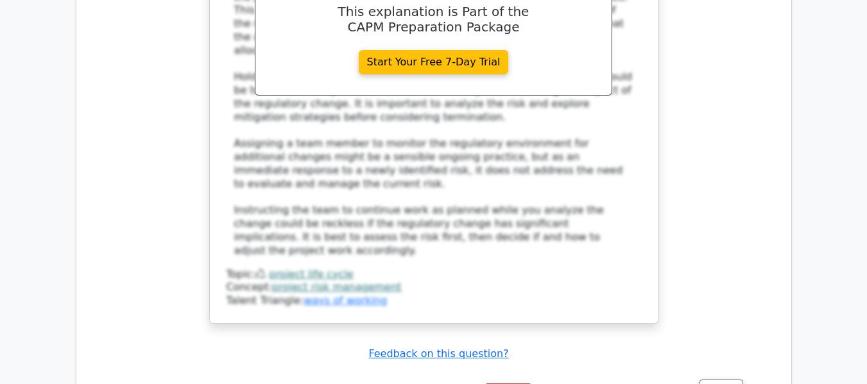
scroll to position [2374, 0]
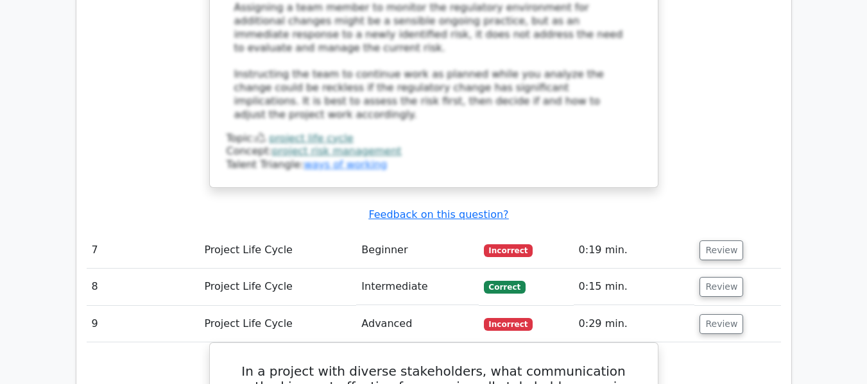
scroll to position [2502, 0]
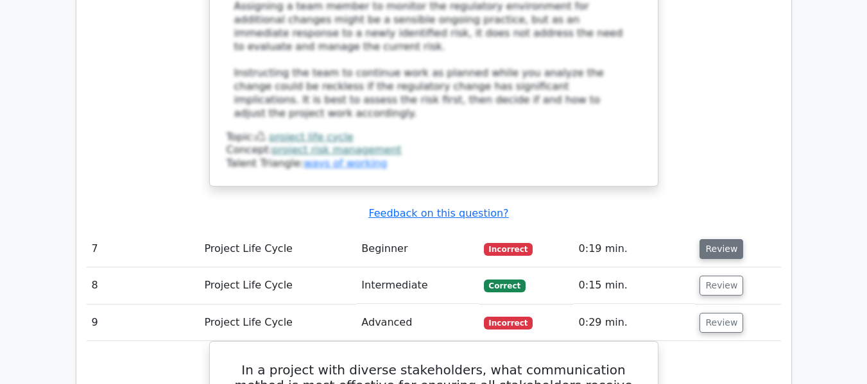
click at [715, 239] on button "Review" at bounding box center [721, 249] width 44 height 20
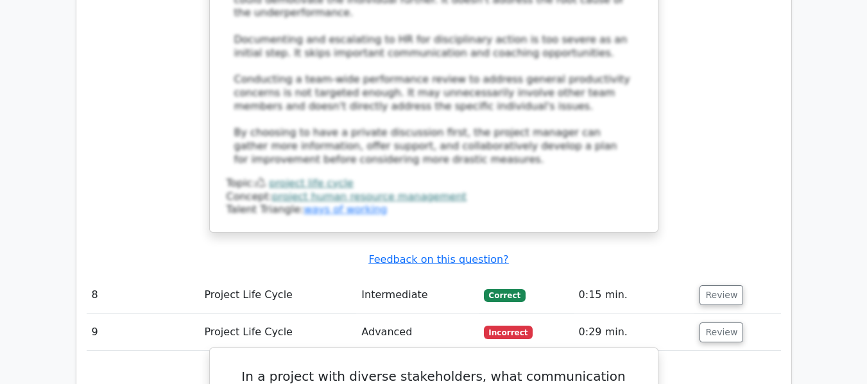
scroll to position [3336, 0]
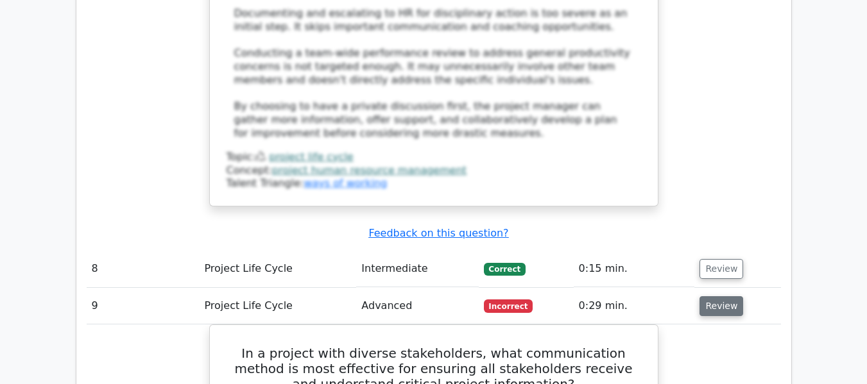
click at [727, 296] on button "Review" at bounding box center [721, 306] width 44 height 20
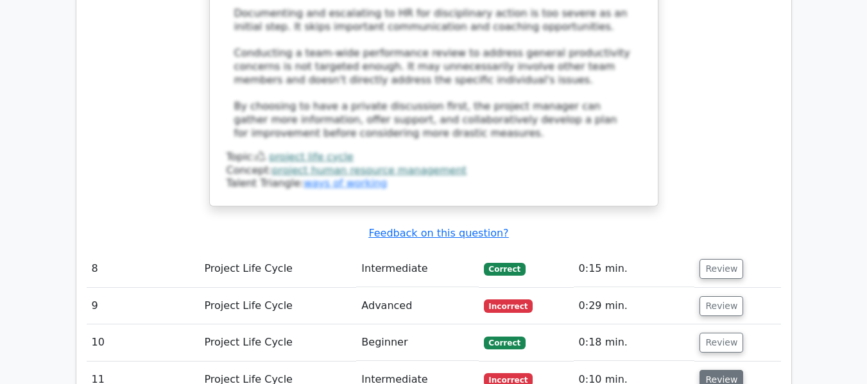
click at [716, 370] on button "Review" at bounding box center [721, 380] width 44 height 20
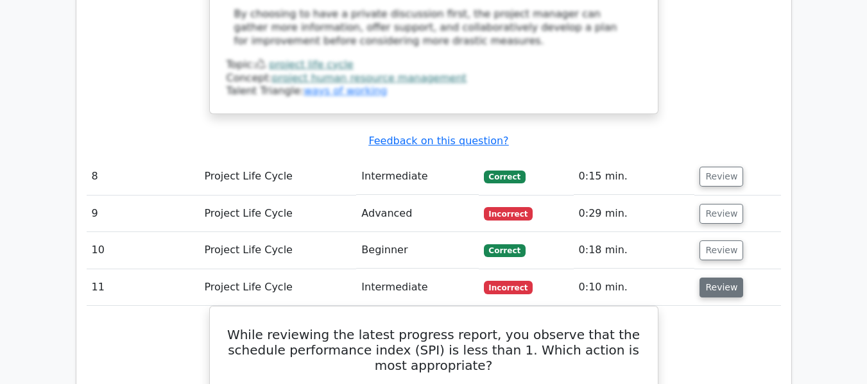
scroll to position [3465, 0]
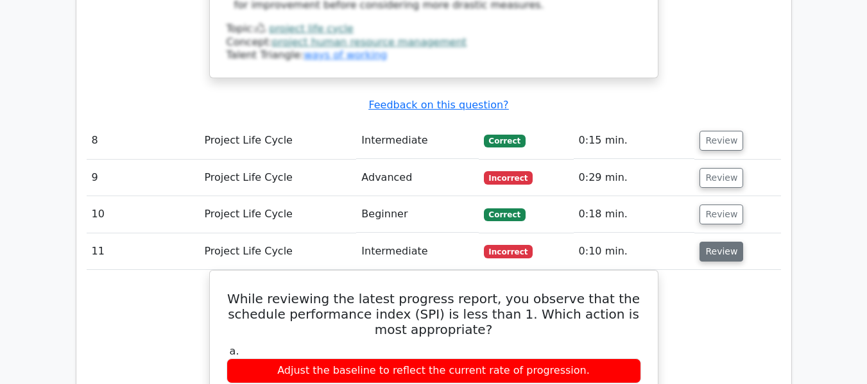
click at [708, 242] on button "Review" at bounding box center [721, 252] width 44 height 20
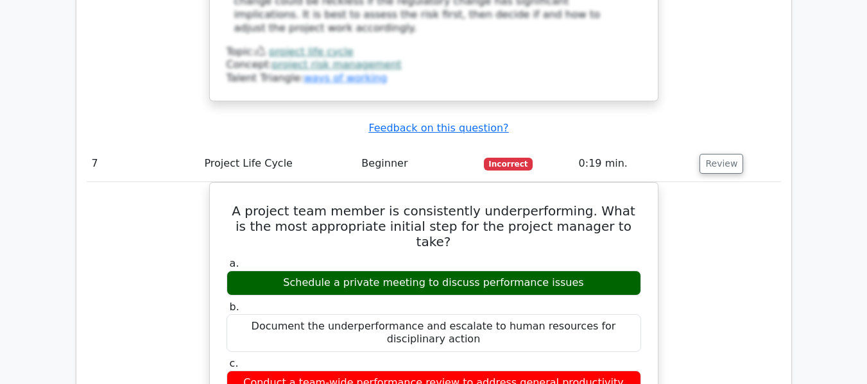
scroll to position [2438, 0]
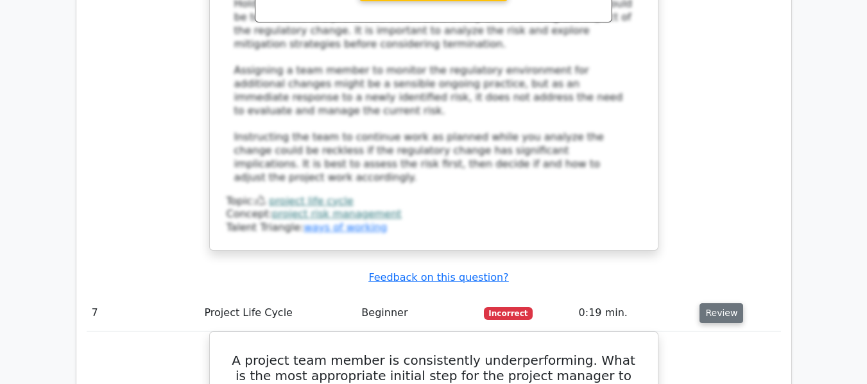
click at [699, 303] on button "Review" at bounding box center [721, 313] width 44 height 20
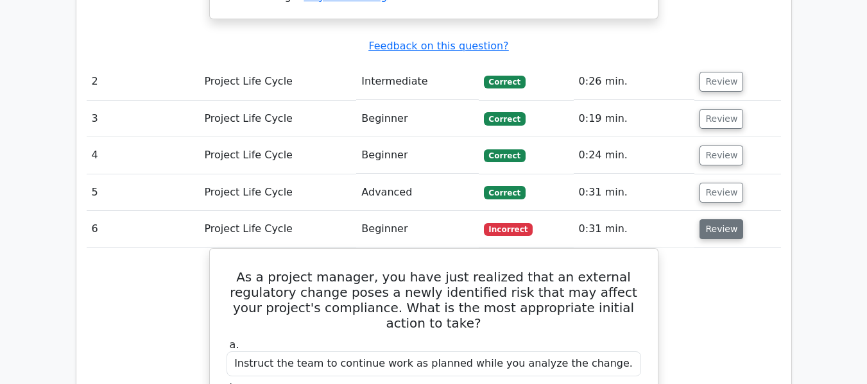
click at [699, 219] on button "Review" at bounding box center [721, 229] width 44 height 20
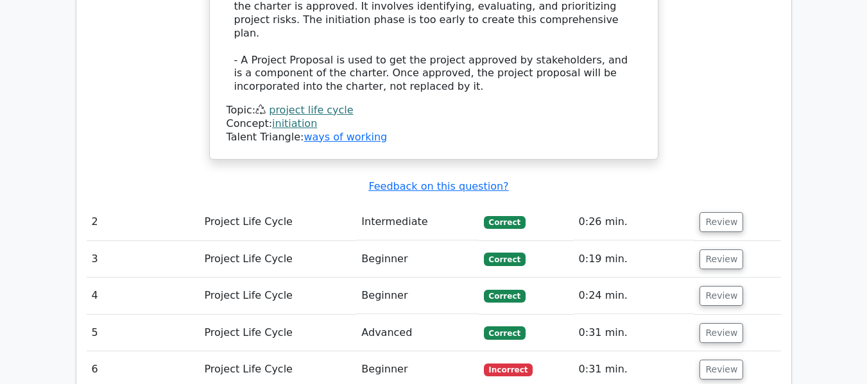
scroll to position [1604, 0]
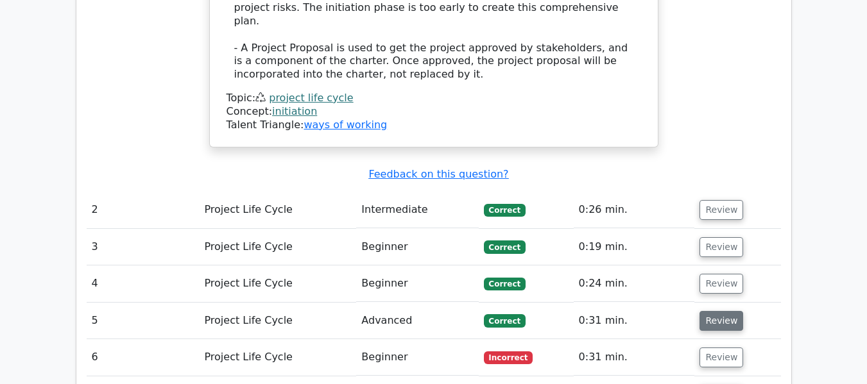
click at [727, 311] on button "Review" at bounding box center [721, 321] width 44 height 20
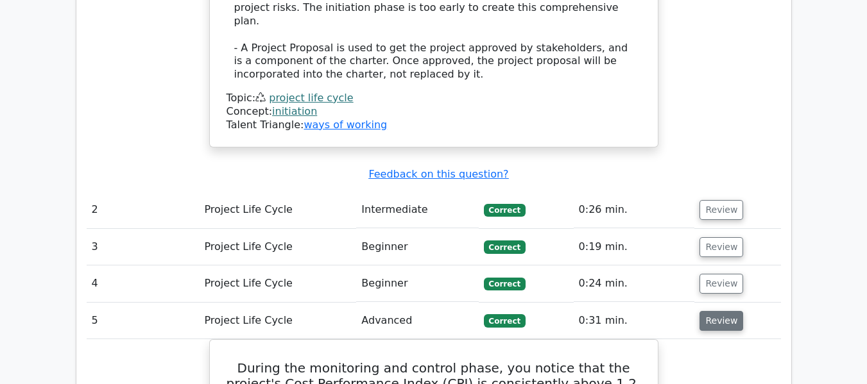
click at [727, 311] on button "Review" at bounding box center [721, 321] width 44 height 20
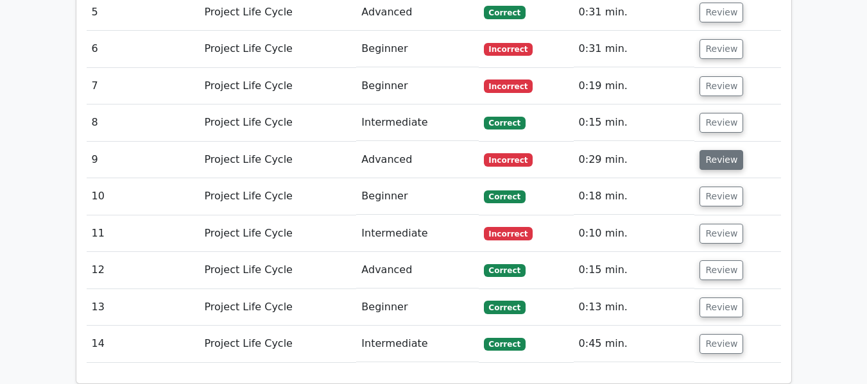
scroll to position [1925, 0]
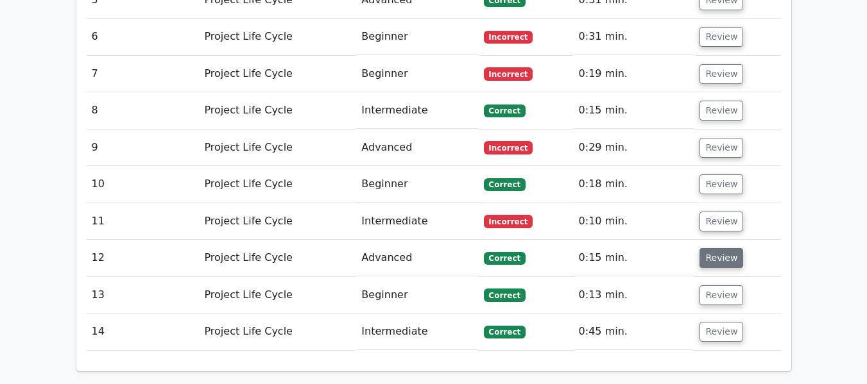
click at [712, 248] on button "Review" at bounding box center [721, 258] width 44 height 20
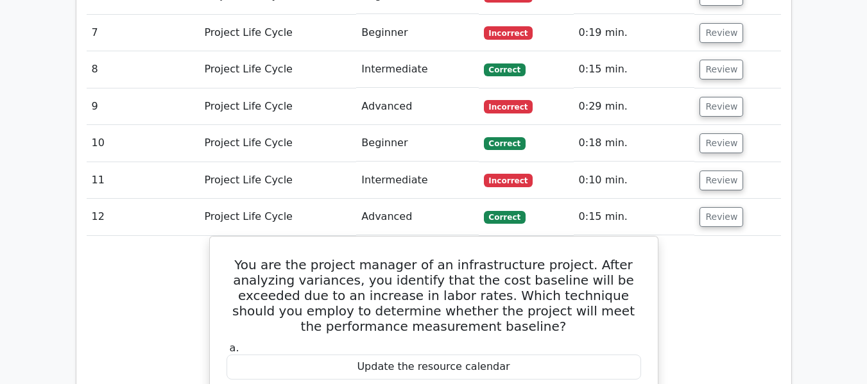
scroll to position [1989, 0]
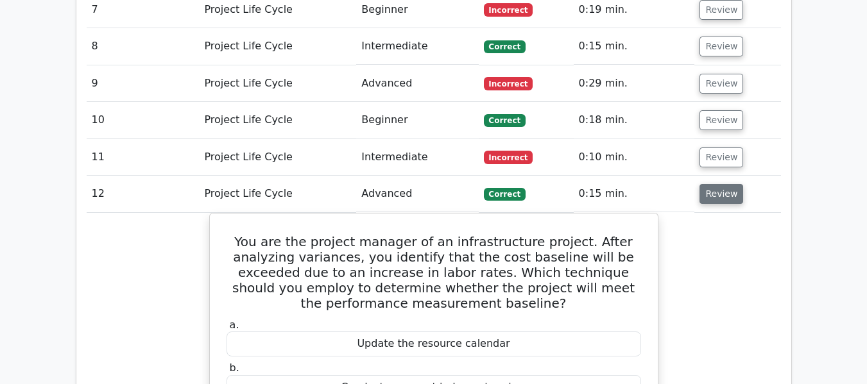
click at [706, 184] on button "Review" at bounding box center [721, 194] width 44 height 20
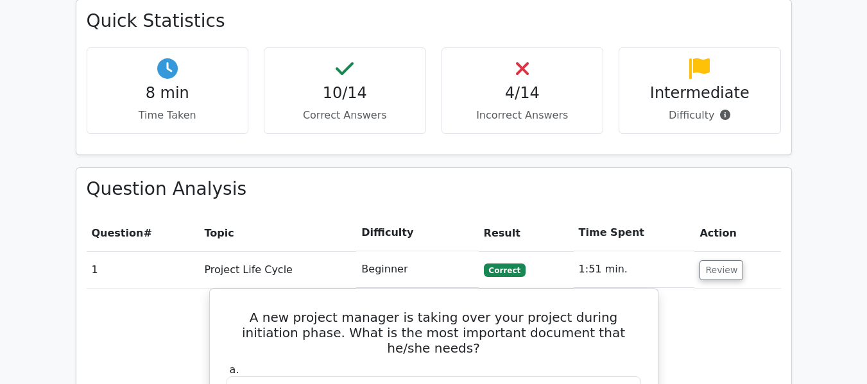
scroll to position [770, 0]
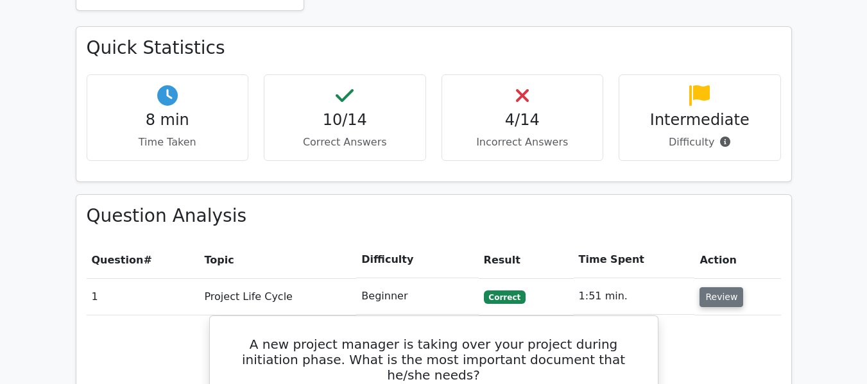
click at [703, 287] on button "Review" at bounding box center [721, 297] width 44 height 20
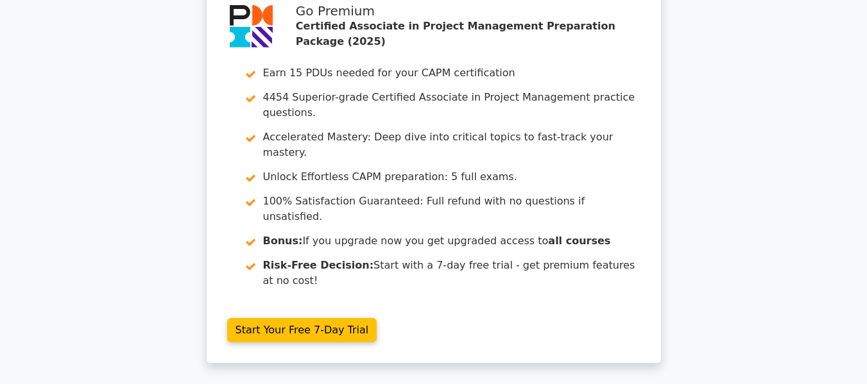
scroll to position [0, 0]
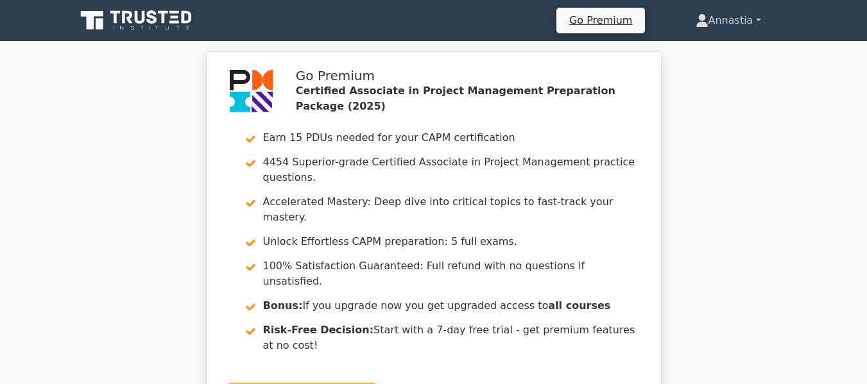
click at [751, 21] on link "Annastia" at bounding box center [728, 21] width 127 height 26
click at [708, 67] on link "Settings" at bounding box center [715, 71] width 101 height 21
